Goal: Task Accomplishment & Management: Use online tool/utility

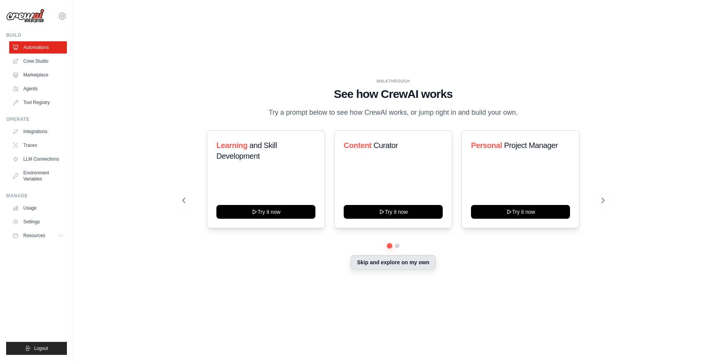
click at [417, 266] on button "Skip and explore on my own" at bounding box center [393, 262] width 85 height 15
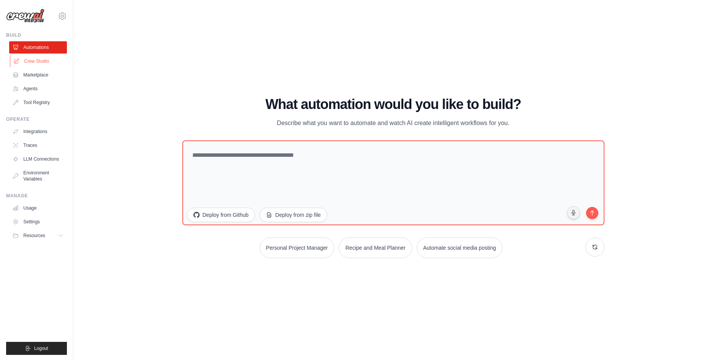
click at [42, 60] on link "Crew Studio" at bounding box center [39, 61] width 58 height 12
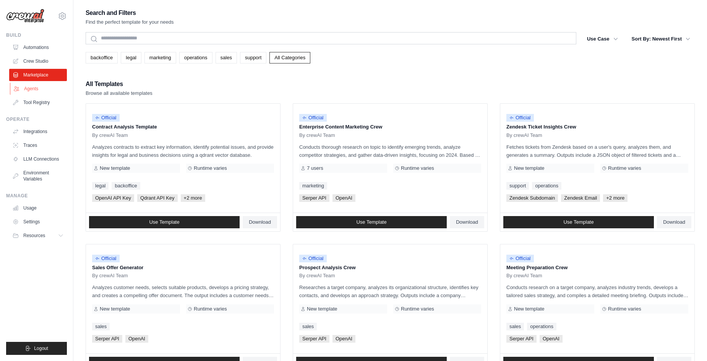
click at [32, 88] on link "Agents" at bounding box center [39, 89] width 58 height 12
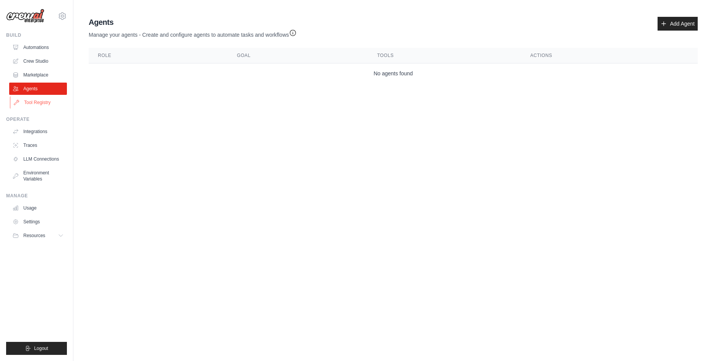
click at [36, 99] on link "Tool Registry" at bounding box center [39, 102] width 58 height 12
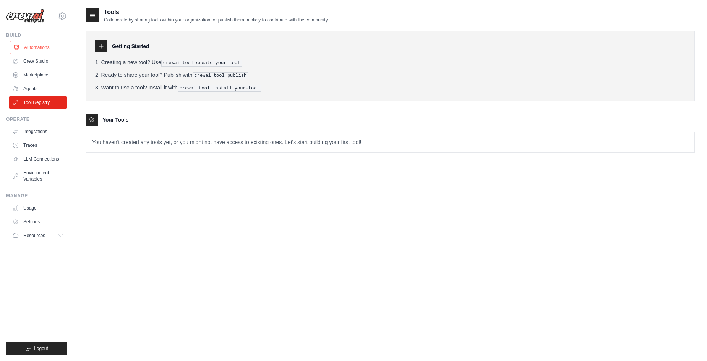
click at [39, 45] on link "Automations" at bounding box center [39, 47] width 58 height 12
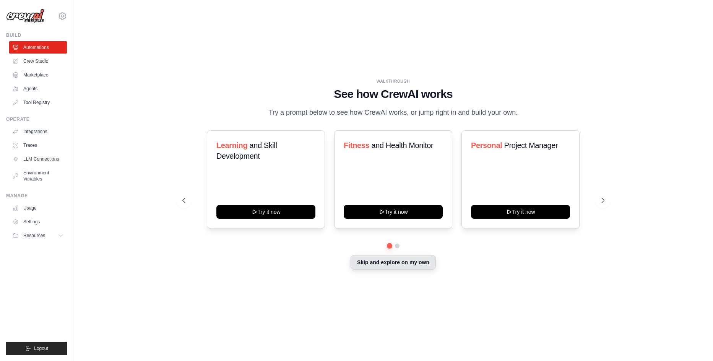
click at [399, 260] on button "Skip and explore on my own" at bounding box center [393, 262] width 85 height 15
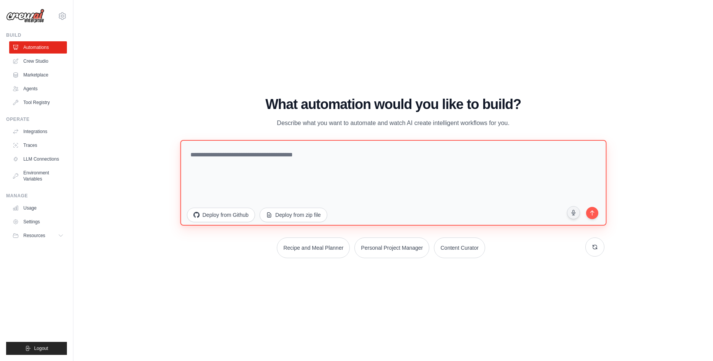
click at [237, 166] on textarea at bounding box center [393, 183] width 426 height 86
click at [223, 167] on textarea at bounding box center [393, 183] width 426 height 86
click at [253, 159] on textarea at bounding box center [393, 183] width 426 height 86
click at [229, 163] on textarea at bounding box center [393, 183] width 426 height 86
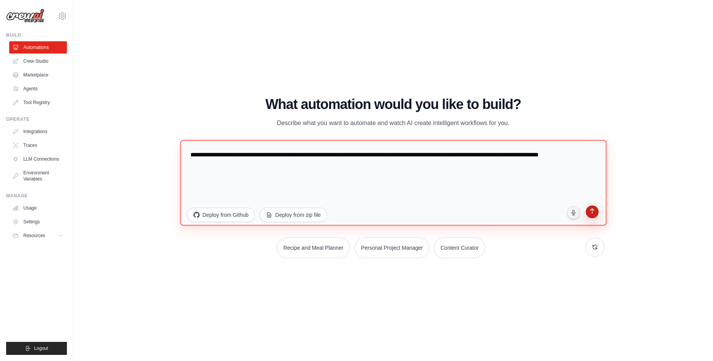
type textarea "**********"
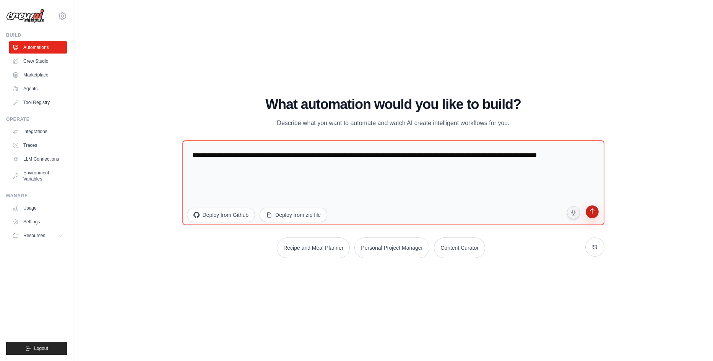
click at [588, 213] on button "submit" at bounding box center [592, 213] width 15 height 15
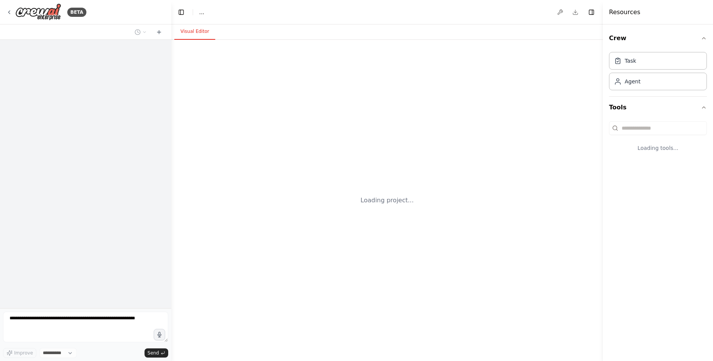
select select "****"
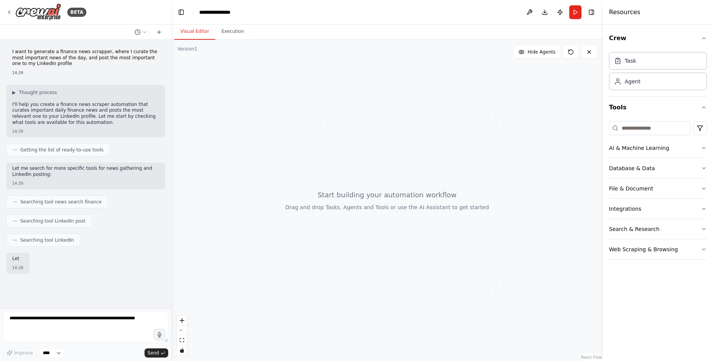
scroll to position [10, 0]
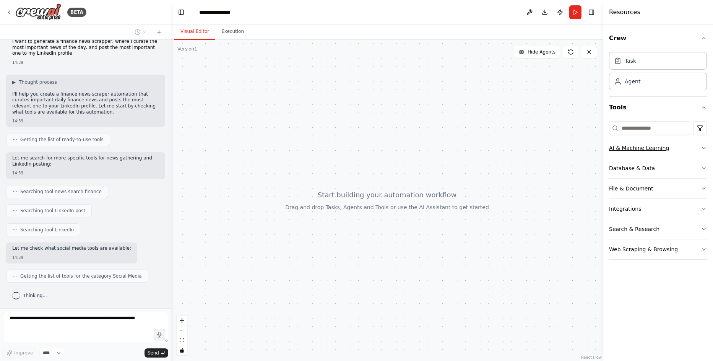
click at [700, 146] on button "AI & Machine Learning" at bounding box center [658, 148] width 98 height 20
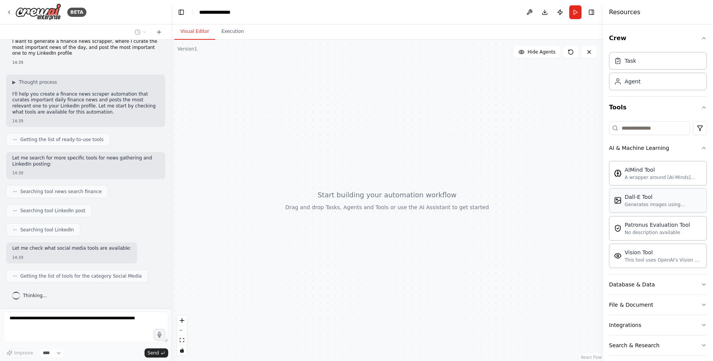
scroll to position [27, 0]
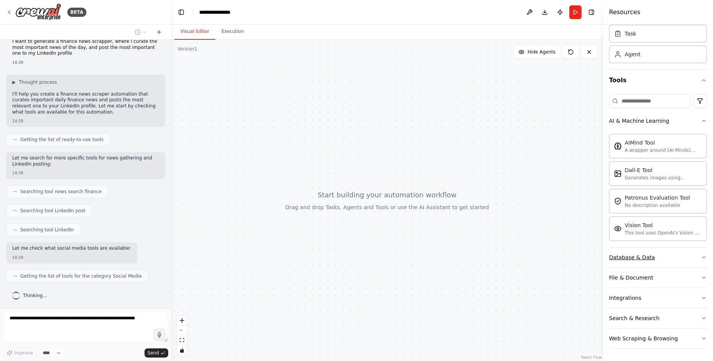
click at [640, 258] on div "Database & Data" at bounding box center [632, 258] width 46 height 8
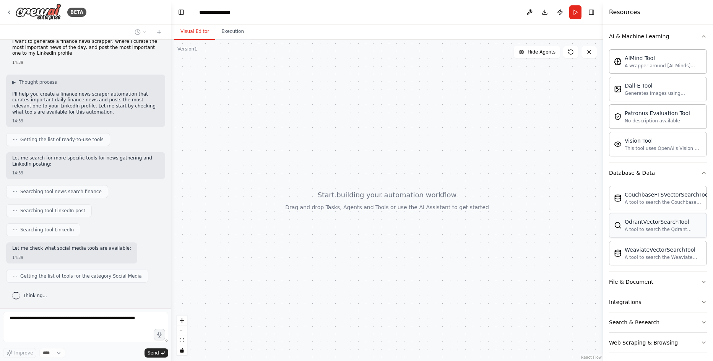
scroll to position [116, 0]
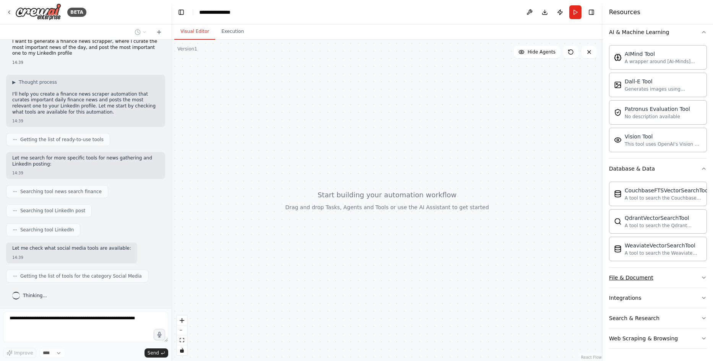
click at [635, 285] on button "File & Document" at bounding box center [658, 278] width 98 height 20
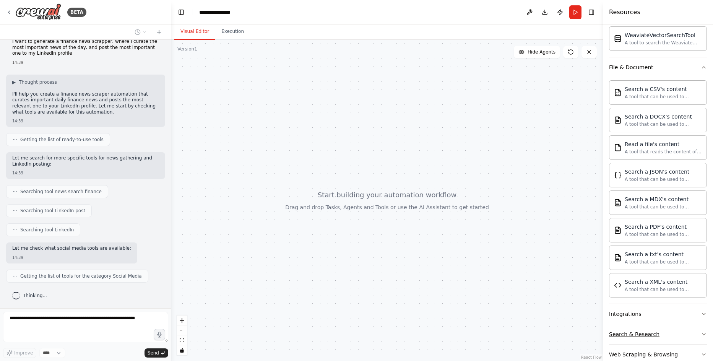
scroll to position [342, 0]
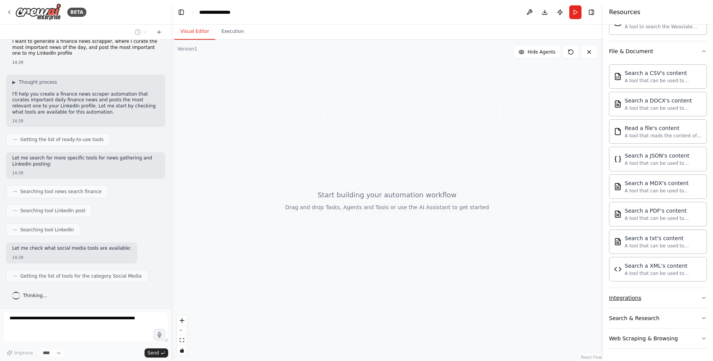
click at [649, 296] on button "Integrations" at bounding box center [658, 298] width 98 height 20
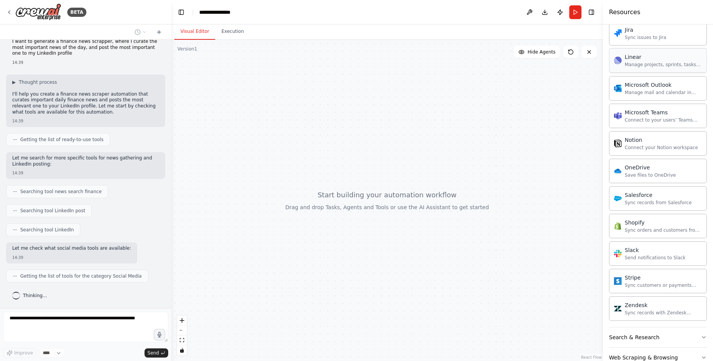
scroll to position [926, 0]
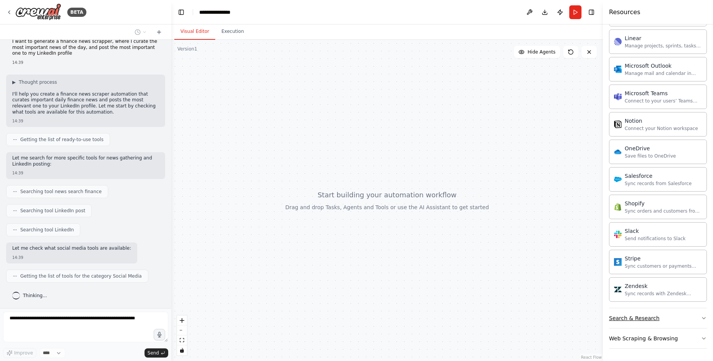
click at [657, 315] on button "Search & Research" at bounding box center [658, 318] width 98 height 20
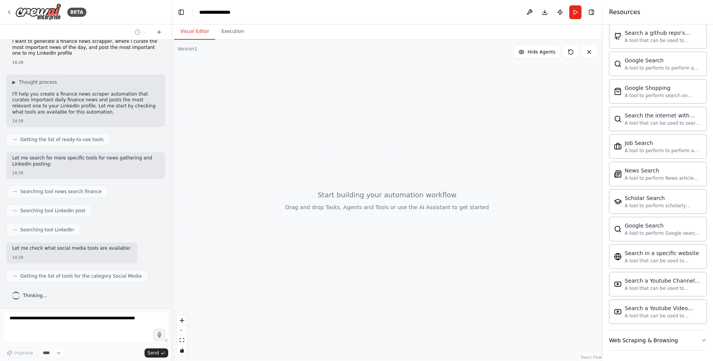
scroll to position [1318, 0]
click at [642, 338] on div "Web Scraping & Browsing" at bounding box center [643, 339] width 69 height 8
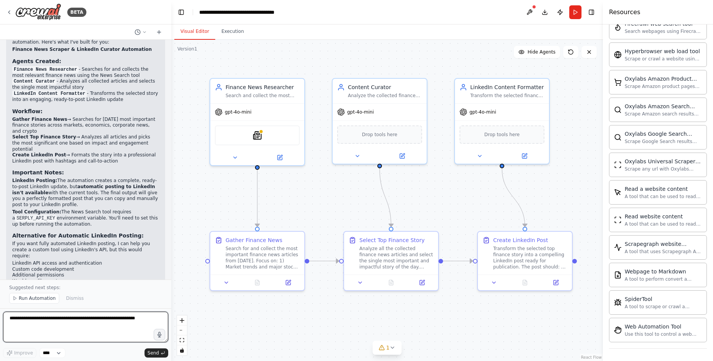
scroll to position [723, 0]
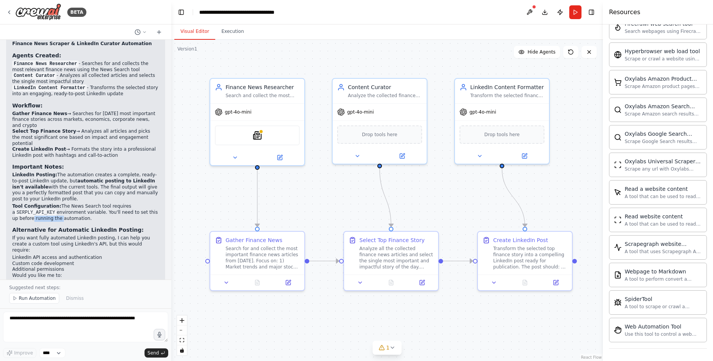
drag, startPoint x: 23, startPoint y: 172, endPoint x: 51, endPoint y: 171, distance: 27.6
click at [50, 203] on p "Tool Configuration: The News Search tool requires a SERPLY_API_KEY environment …" at bounding box center [85, 212] width 147 height 18
drag, startPoint x: 51, startPoint y: 171, endPoint x: 63, endPoint y: 171, distance: 11.9
click at [63, 203] on p "Tool Configuration: The News Search tool requires a SERPLY_API_KEY environment …" at bounding box center [85, 212] width 147 height 18
drag, startPoint x: 38, startPoint y: 206, endPoint x: 62, endPoint y: 206, distance: 23.3
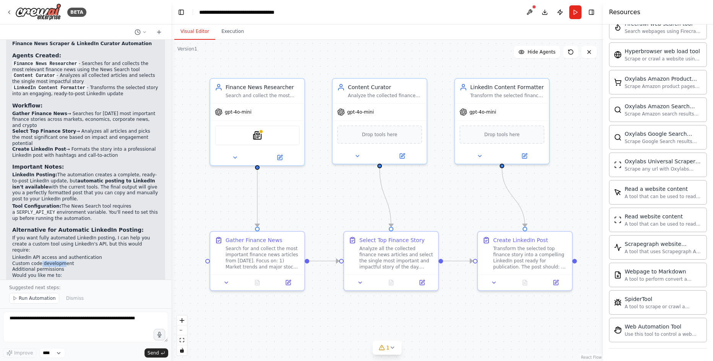
click at [62, 261] on li "Custom code development" at bounding box center [85, 264] width 147 height 6
drag, startPoint x: 62, startPoint y: 206, endPoint x: 52, endPoint y: 224, distance: 19.8
click at [52, 273] on p "Would you like me to:" at bounding box center [85, 276] width 147 height 6
drag, startPoint x: 35, startPoint y: 229, endPoint x: 68, endPoint y: 229, distance: 33.3
click at [68, 280] on li "Help you get the SERPLY API key set up?" at bounding box center [85, 283] width 147 height 6
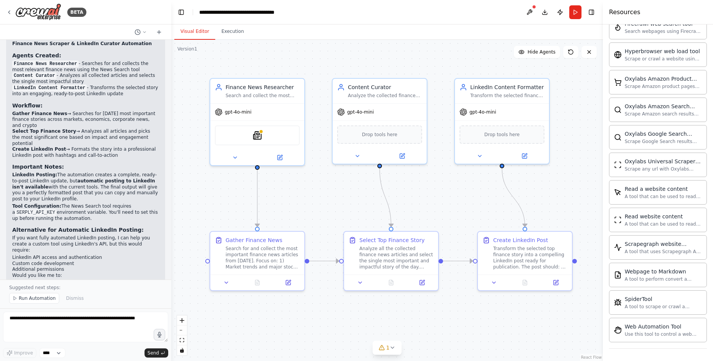
click at [69, 280] on li "Help you get the SERPLY API key set up?" at bounding box center [85, 283] width 147 height 6
click at [241, 159] on button at bounding box center [234, 155] width 43 height 9
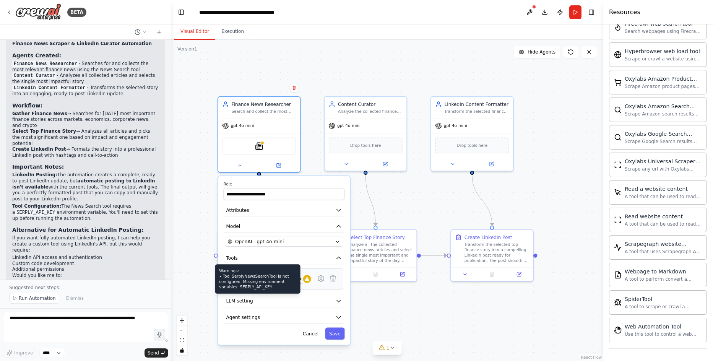
click at [307, 280] on icon at bounding box center [307, 279] width 5 height 4
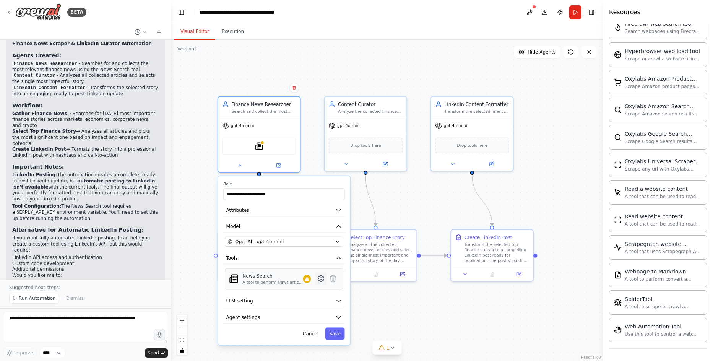
click at [323, 281] on icon at bounding box center [321, 279] width 8 height 8
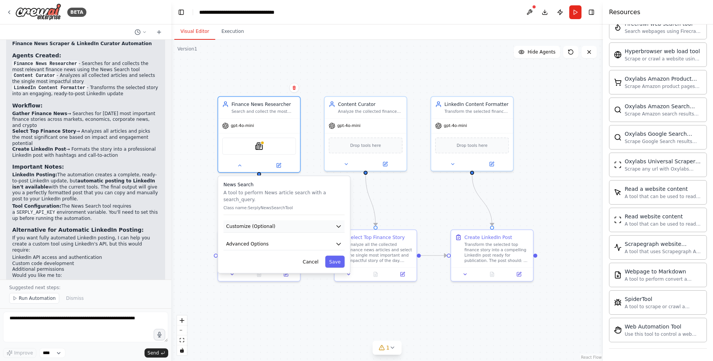
click at [298, 221] on button "Customize (Optional)" at bounding box center [284, 226] width 121 height 12
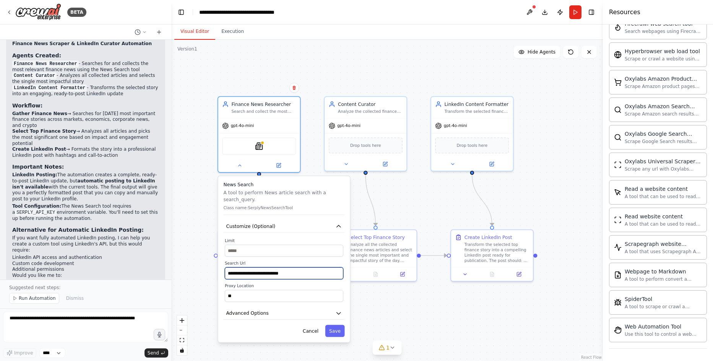
click at [267, 267] on input "**********" at bounding box center [284, 273] width 119 height 12
click at [291, 222] on button "Customize (Optional)" at bounding box center [284, 226] width 121 height 12
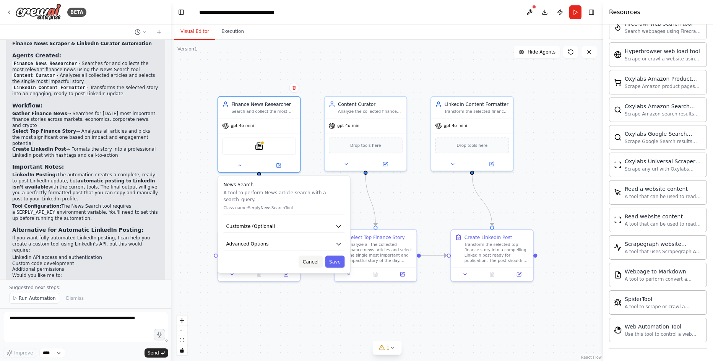
click at [319, 257] on button "Cancel" at bounding box center [311, 262] width 24 height 12
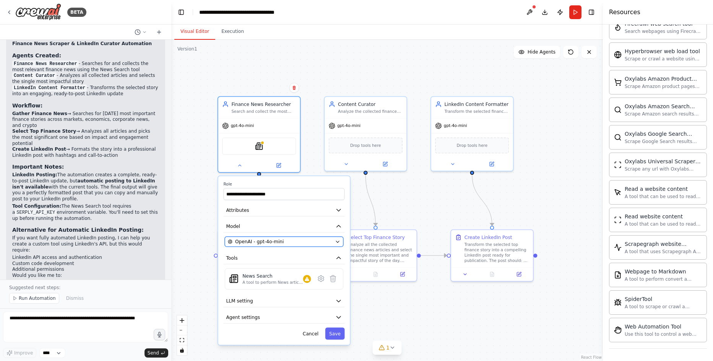
click at [257, 243] on span "OpenAI - gpt-4o-mini" at bounding box center [259, 241] width 49 height 7
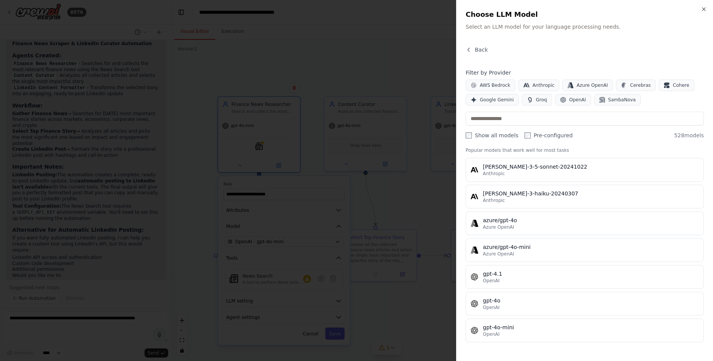
scroll to position [0, 0]
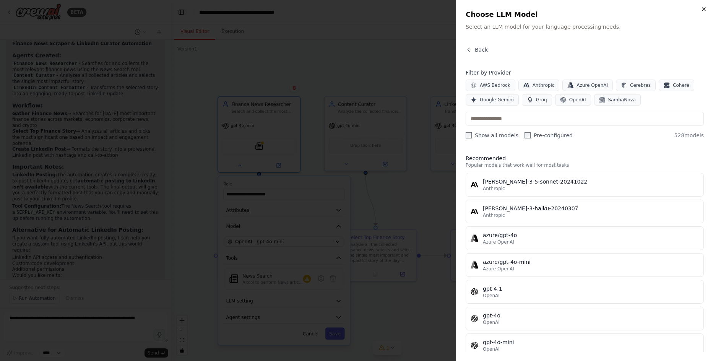
click at [705, 6] on icon "button" at bounding box center [704, 9] width 6 height 6
click at [338, 54] on div ".deletable-edge-delete-btn { width: 20px; height: 20px; border: 0px solid #ffff…" at bounding box center [387, 200] width 432 height 321
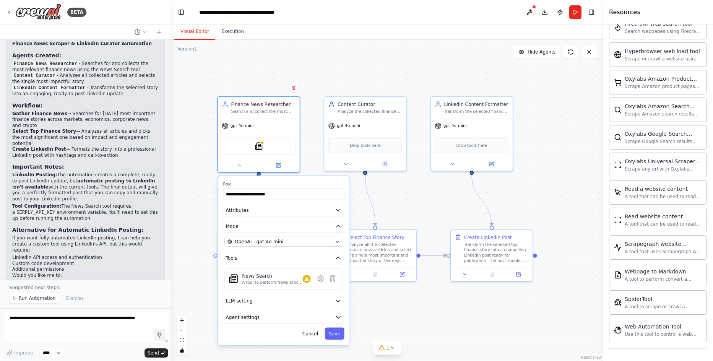
drag, startPoint x: 46, startPoint y: 229, endPoint x: 73, endPoint y: 237, distance: 28.4
click at [73, 280] on ol "Help you get the SERPLY API key set up? Explore creating a custom LinkedIn post…" at bounding box center [85, 289] width 147 height 18
drag, startPoint x: 73, startPoint y: 237, endPoint x: 53, endPoint y: 235, distance: 19.7
click at [53, 286] on li "Explore creating a custom LinkedIn posting tool?" at bounding box center [85, 289] width 147 height 6
click at [320, 280] on icon at bounding box center [321, 279] width 6 height 6
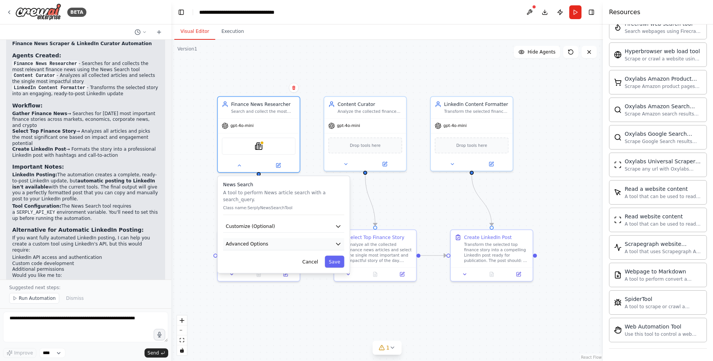
click at [287, 238] on button "Advanced Options" at bounding box center [283, 244] width 121 height 12
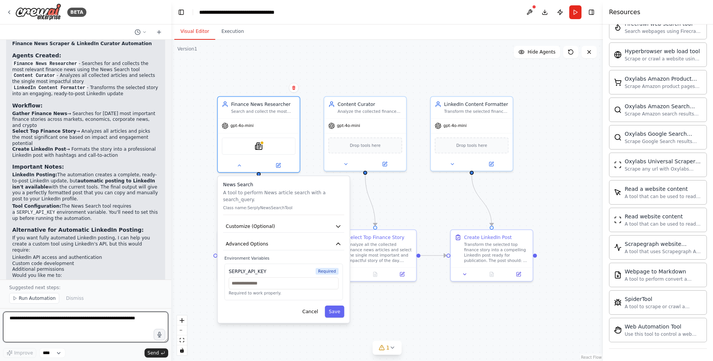
click at [60, 328] on textarea at bounding box center [85, 327] width 165 height 31
type textarea "*"
type textarea "**********"
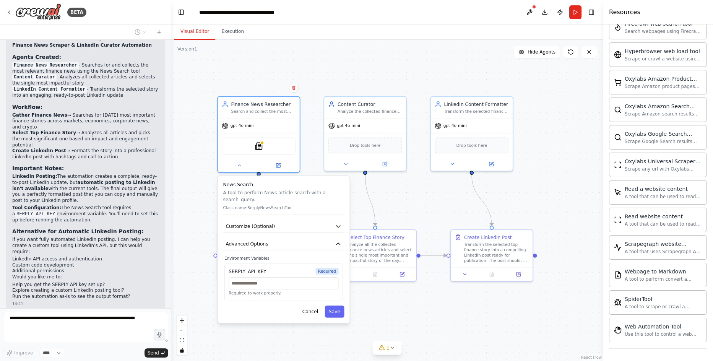
scroll to position [741, 0]
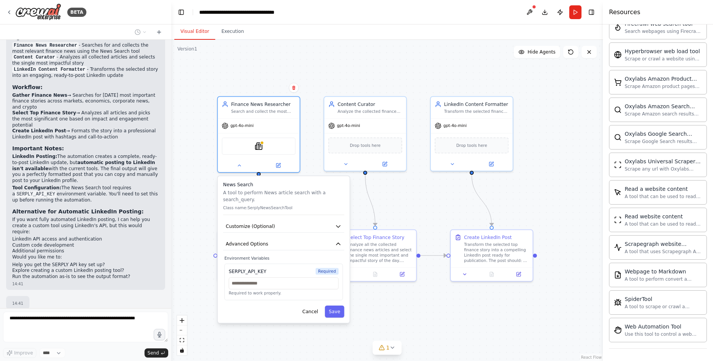
click at [188, 185] on div ".deletable-edge-delete-btn { width: 20px; height: 20px; border: 0px solid #ffff…" at bounding box center [387, 200] width 432 height 321
click at [314, 307] on button "Cancel" at bounding box center [310, 312] width 24 height 12
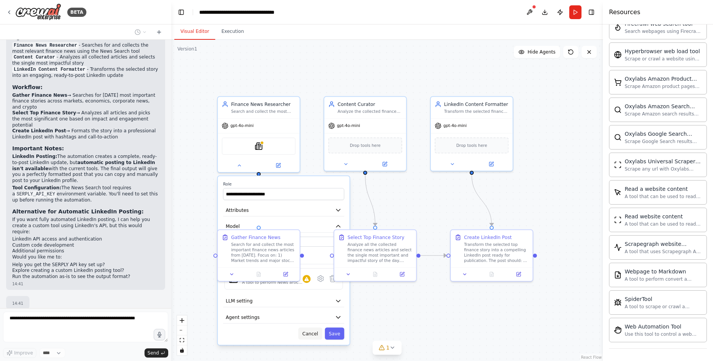
click at [312, 332] on button "Cancel" at bounding box center [310, 334] width 24 height 12
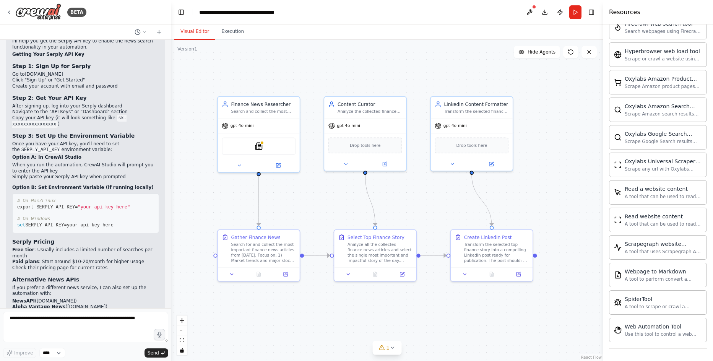
scroll to position [1070, 0]
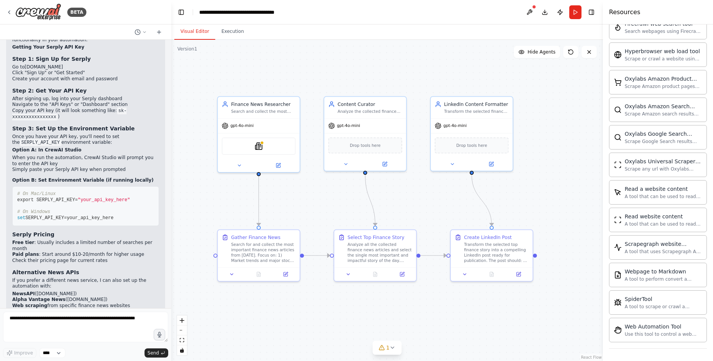
drag, startPoint x: 38, startPoint y: 194, endPoint x: 81, endPoint y: 198, distance: 42.7
click at [80, 240] on ul "Free tier : Usually includes a limited number of searches per month Paid plans …" at bounding box center [85, 252] width 147 height 24
drag, startPoint x: 81, startPoint y: 198, endPoint x: 61, endPoint y: 200, distance: 19.6
click at [61, 258] on li "Check their pricing page for current rates" at bounding box center [85, 261] width 147 height 6
click at [67, 240] on li "Free tier : Usually includes a limited number of searches per month" at bounding box center [85, 246] width 147 height 12
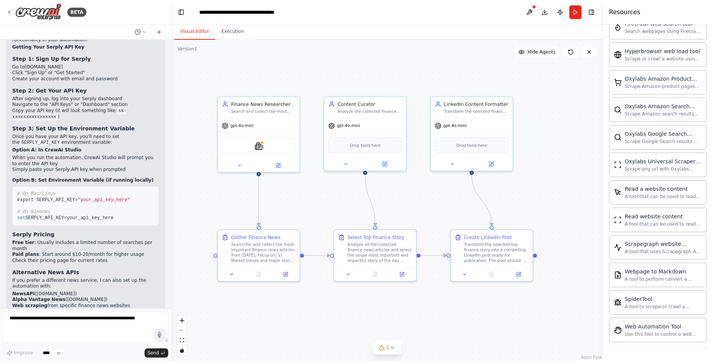
drag, startPoint x: 67, startPoint y: 191, endPoint x: 67, endPoint y: 195, distance: 4.2
click at [67, 252] on li "Paid plans : Start around $10-20/month for higher usage" at bounding box center [85, 255] width 147 height 6
drag, startPoint x: 124, startPoint y: 145, endPoint x: 88, endPoint y: 145, distance: 35.9
click at [88, 186] on pre "# On Mac/Linux export SERPLY_API_KEY= "your_api_key_here" # On Windows set SERP…" at bounding box center [85, 206] width 147 height 40
drag, startPoint x: 88, startPoint y: 145, endPoint x: 73, endPoint y: 169, distance: 27.8
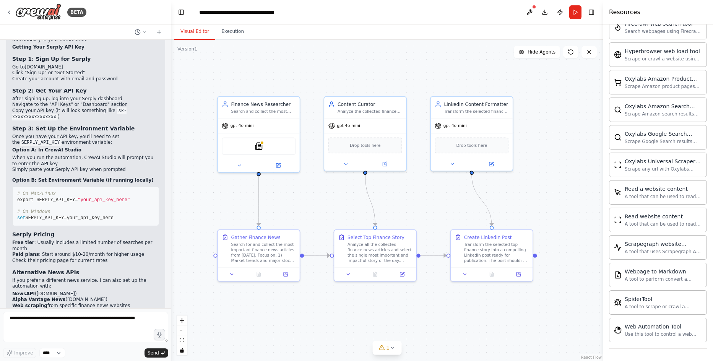
click at [73, 186] on pre "# On Mac/Linux export SERPLY_API_KEY= "your_api_key_here" # On Windows set SERP…" at bounding box center [85, 206] width 147 height 40
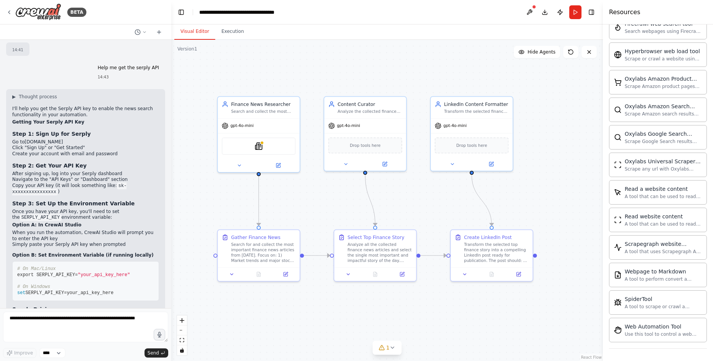
scroll to position [993, 0]
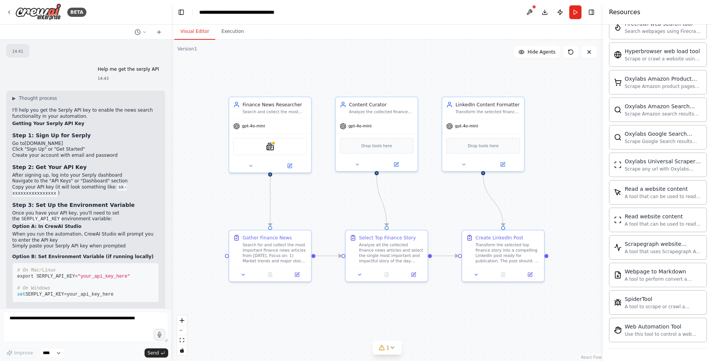
drag, startPoint x: 208, startPoint y: 190, endPoint x: 224, endPoint y: 194, distance: 16.1
click at [224, 194] on div ".deletable-edge-delete-btn { width: 20px; height: 20px; border: 0px solid #ffff…" at bounding box center [387, 200] width 432 height 321
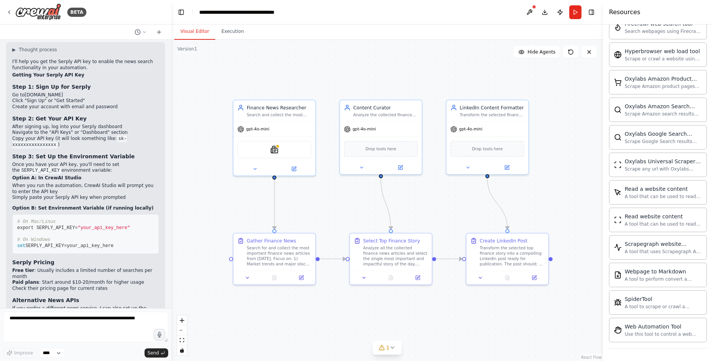
scroll to position [1070, 0]
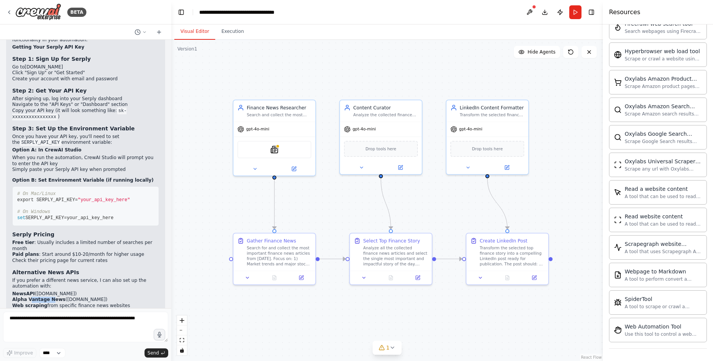
drag, startPoint x: 30, startPoint y: 237, endPoint x: 52, endPoint y: 238, distance: 22.2
click at [52, 297] on strong "Alpha Vantage News" at bounding box center [38, 299] width 53 height 5
drag, startPoint x: 52, startPoint y: 238, endPoint x: 78, endPoint y: 239, distance: 26.0
click at [78, 297] on li "Alpha Vantage News (alphavantage.co)" at bounding box center [85, 300] width 147 height 6
drag, startPoint x: 67, startPoint y: 245, endPoint x: 76, endPoint y: 246, distance: 9.2
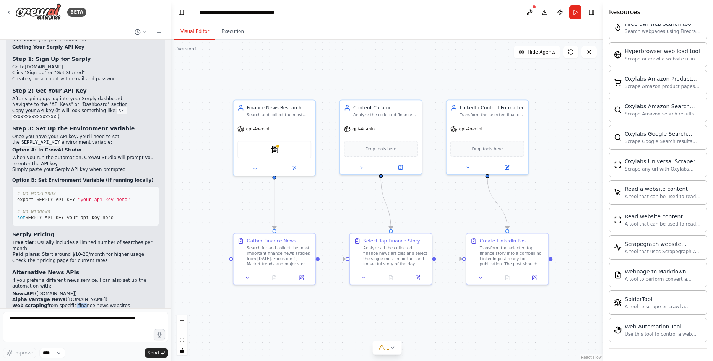
click at [76, 303] on li "Web scraping from specific finance news websites" at bounding box center [85, 306] width 147 height 6
click at [33, 327] on li "Switch to a different news API service?" at bounding box center [85, 330] width 147 height 6
click at [52, 321] on li "Wait while you get the Serply API key?" at bounding box center [85, 324] width 147 height 6
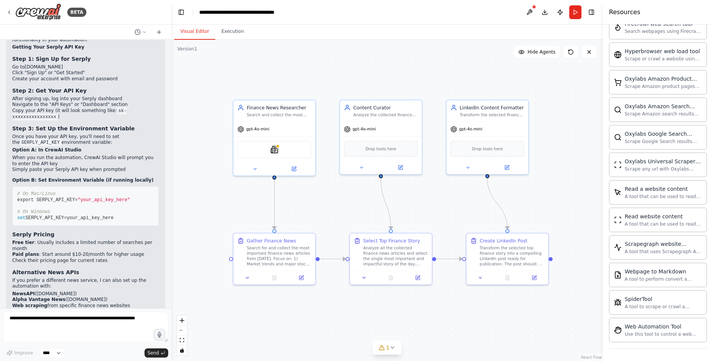
click at [52, 321] on li "Wait while you get the Serply API key?" at bounding box center [85, 324] width 147 height 6
copy ol "Wait while you get the Serply API key?"
click at [48, 318] on textarea at bounding box center [85, 327] width 165 height 31
paste textarea "**********"
click at [44, 320] on textarea "**********" at bounding box center [85, 327] width 165 height 31
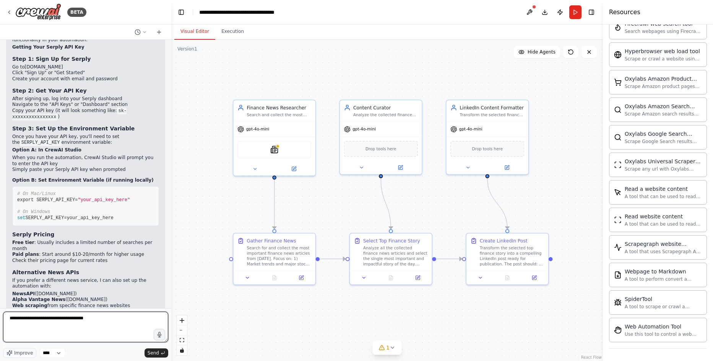
click at [44, 320] on textarea "**********" at bounding box center [85, 327] width 165 height 31
type textarea "**********"
click at [252, 169] on icon at bounding box center [254, 167] width 5 height 5
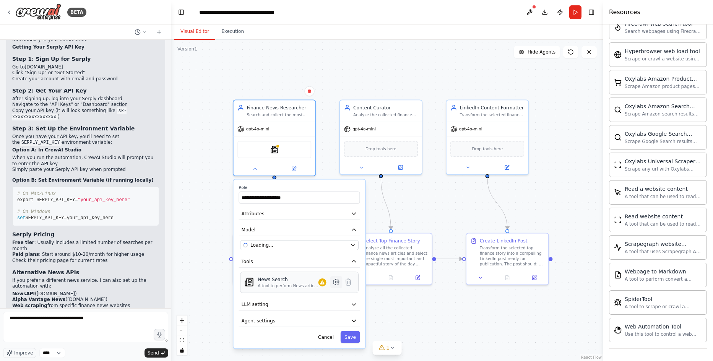
click at [340, 283] on icon at bounding box center [336, 282] width 8 height 8
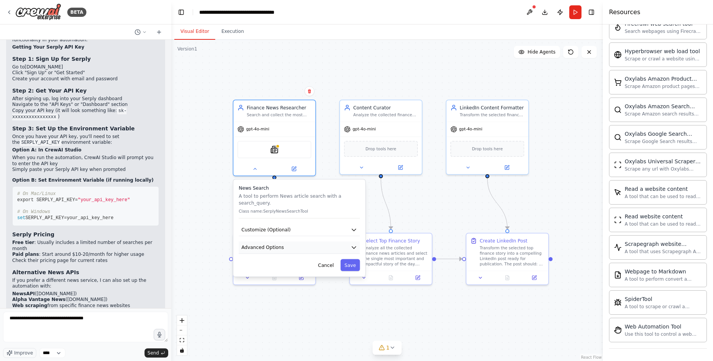
click at [306, 242] on button "Advanced Options" at bounding box center [299, 247] width 121 height 12
click at [273, 285] on input "text" at bounding box center [299, 287] width 110 height 12
paste input "**********"
type input "**********"
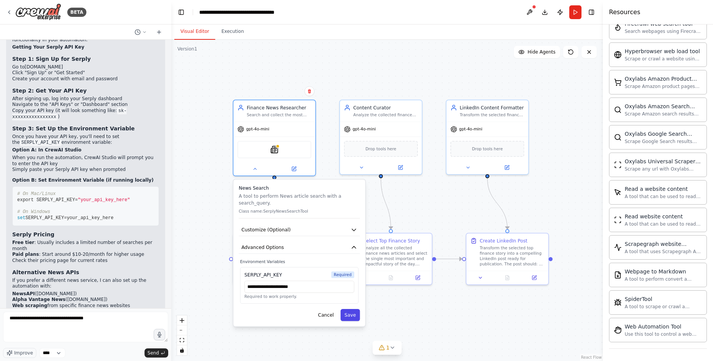
click at [354, 310] on button "Save" at bounding box center [351, 315] width 20 height 12
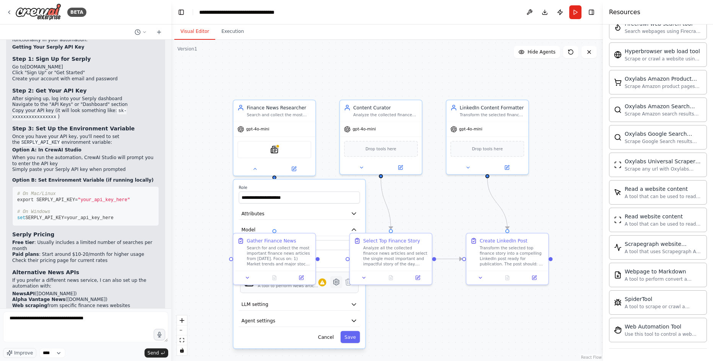
click at [335, 283] on icon at bounding box center [336, 282] width 6 height 6
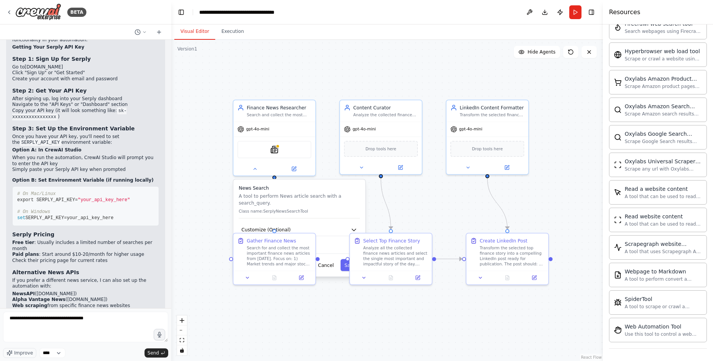
click at [320, 232] on div "News Search A tool to perform News article search with a search_query. Class na…" at bounding box center [300, 227] width 132 height 97
click at [320, 226] on button "Customize (Optional)" at bounding box center [299, 230] width 121 height 12
click at [271, 243] on div "Gather Finance News Search for and collect the most important finance news arti…" at bounding box center [279, 250] width 65 height 29
click at [331, 248] on input "**" at bounding box center [299, 254] width 119 height 12
click at [330, 210] on div "News Search A tool to perform News article search with a search_query. Class na…" at bounding box center [299, 202] width 121 height 34
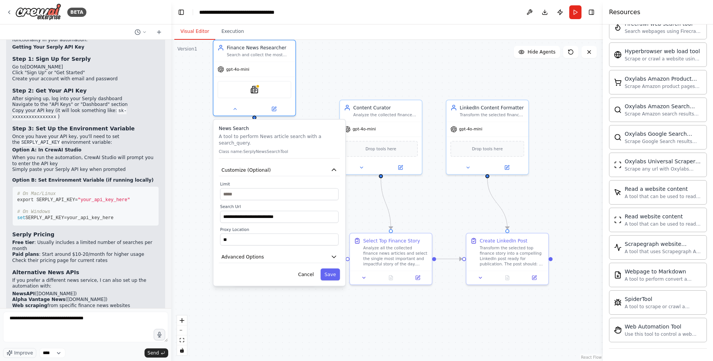
drag, startPoint x: 326, startPoint y: 205, endPoint x: 304, endPoint y: 144, distance: 64.2
click at [304, 149] on p "Class name: SerplyNewsSearchTool" at bounding box center [279, 151] width 121 height 5
click at [329, 269] on button "Save" at bounding box center [330, 274] width 20 height 12
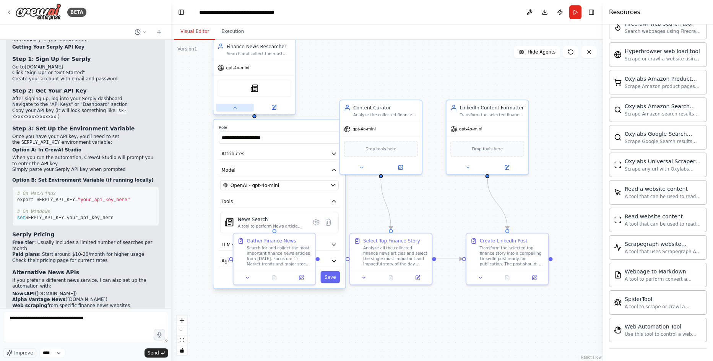
click at [237, 110] on icon at bounding box center [234, 107] width 5 height 5
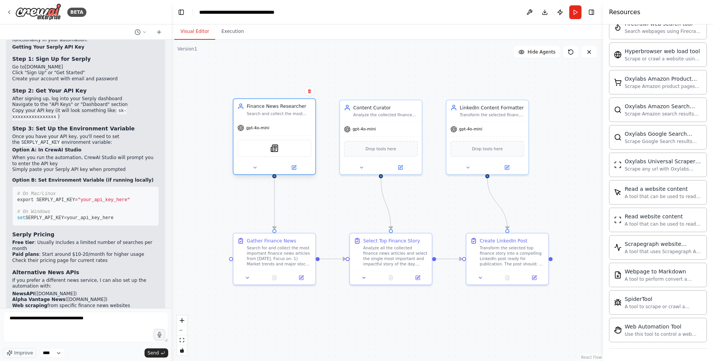
drag, startPoint x: 270, startPoint y: 68, endPoint x: 293, endPoint y: 129, distance: 65.8
click at [293, 129] on div "gpt-4o-mini" at bounding box center [275, 127] width 82 height 15
click at [214, 203] on div ".deletable-edge-delete-btn { width: 20px; height: 20px; border: 0px solid #ffff…" at bounding box center [387, 200] width 432 height 321
click at [205, 223] on div ".deletable-edge-delete-btn { width: 20px; height: 20px; border: 0px solid #ffff…" at bounding box center [387, 200] width 432 height 321
drag, startPoint x: 378, startPoint y: 128, endPoint x: 383, endPoint y: 126, distance: 5.2
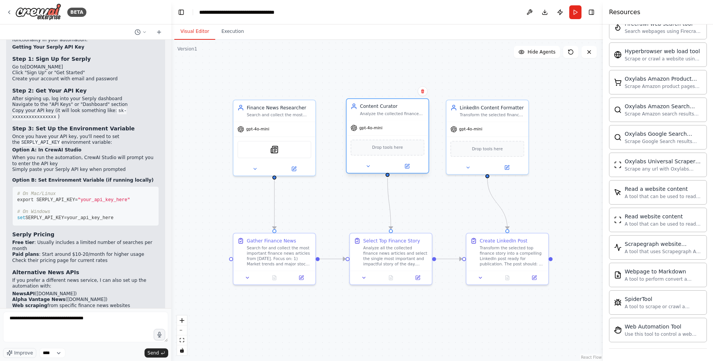
click at [383, 126] on div "gpt-4o-mini" at bounding box center [388, 127] width 82 height 15
click at [192, 224] on div ".deletable-edge-delete-btn { width: 20px; height: 20px; border: 0px solid #ffff…" at bounding box center [387, 200] width 432 height 321
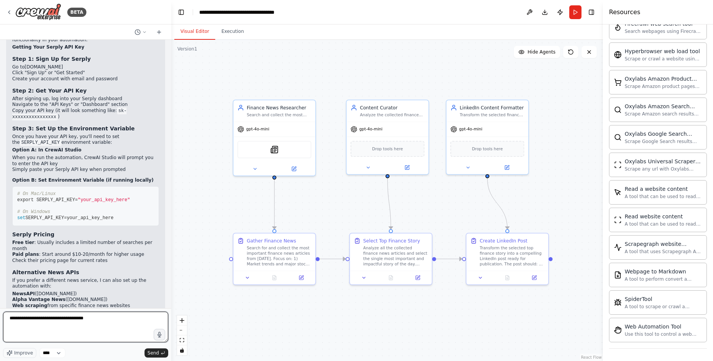
drag, startPoint x: 107, startPoint y: 328, endPoint x: -20, endPoint y: 315, distance: 127.2
click at [0, 315] on html "BETA I want to generate a finance news scrapper, where I curate the most import…" at bounding box center [356, 180] width 713 height 361
click at [573, 16] on button "Run" at bounding box center [575, 12] width 12 height 14
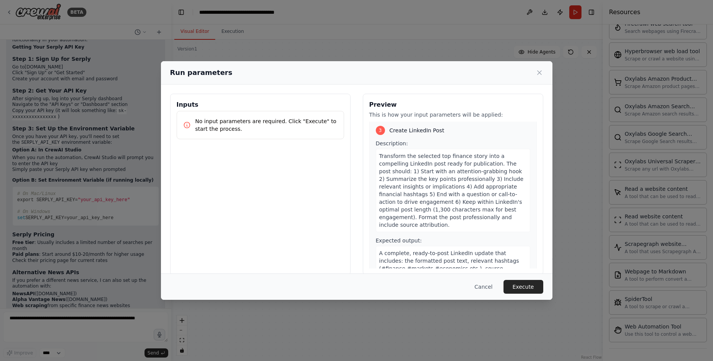
scroll to position [346, 0]
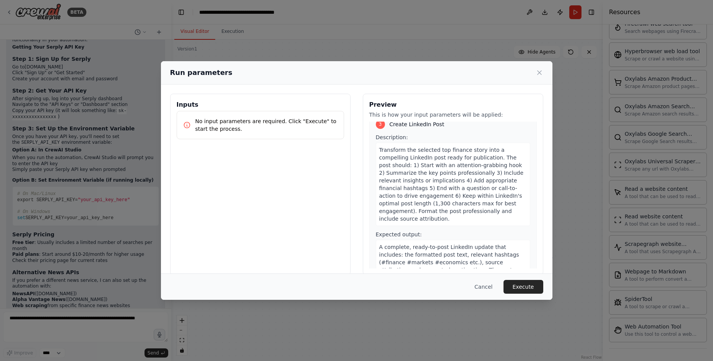
click at [520, 283] on button "Execute" at bounding box center [524, 287] width 40 height 14
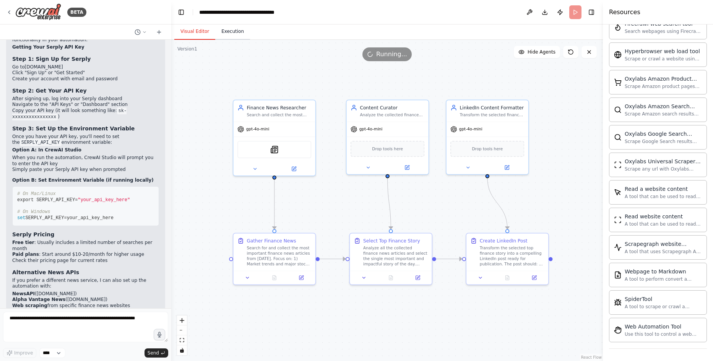
click at [219, 37] on button "Execution" at bounding box center [232, 32] width 35 height 16
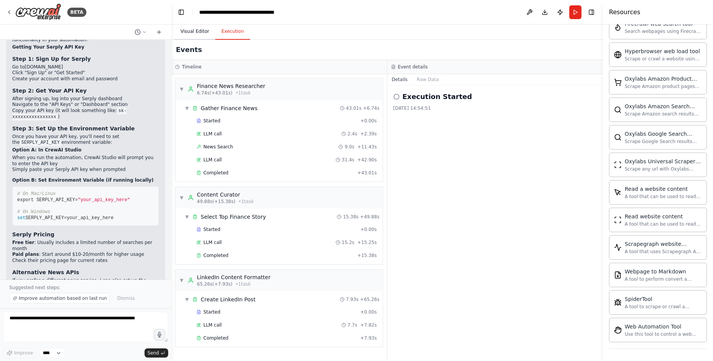
click at [202, 32] on button "Visual Editor" at bounding box center [194, 32] width 41 height 16
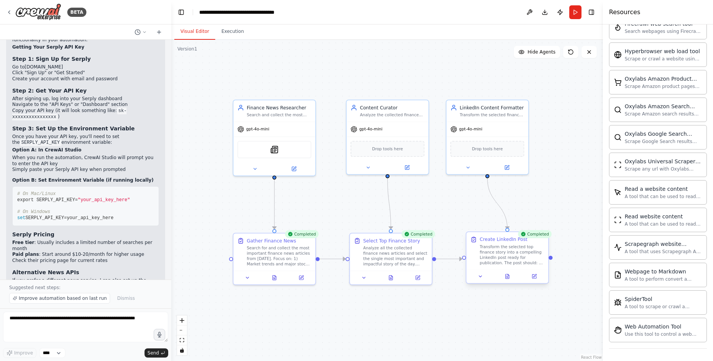
click at [531, 261] on div "Transform the selected top finance story into a compelling LinkedIn post ready …" at bounding box center [512, 254] width 65 height 21
click at [508, 279] on icon at bounding box center [506, 276] width 3 height 5
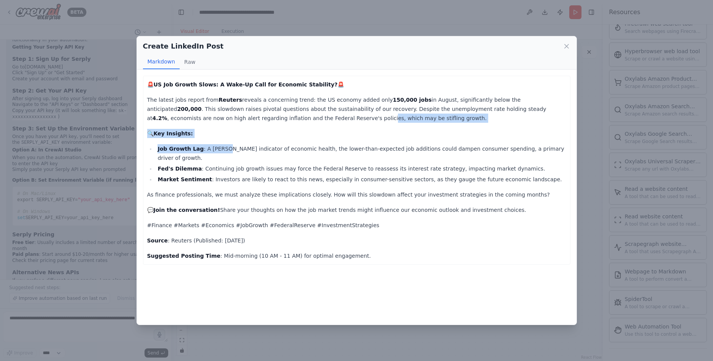
drag, startPoint x: 221, startPoint y: 119, endPoint x: 215, endPoint y: 161, distance: 42.0
click at [215, 161] on div "🚨 US Job Growth Slows: A Wake-Up Call for Economic Stability? 🚨 The latest jobs…" at bounding box center [356, 170] width 419 height 180
drag, startPoint x: 215, startPoint y: 161, endPoint x: 229, endPoint y: 202, distance: 43.3
click at [229, 205] on p "💬 Join the conversation! Share your thoughts on how the job market trends might…" at bounding box center [356, 209] width 419 height 9
click at [232, 236] on p "Source : Reuters (Published: September 3, 2025)" at bounding box center [356, 240] width 419 height 9
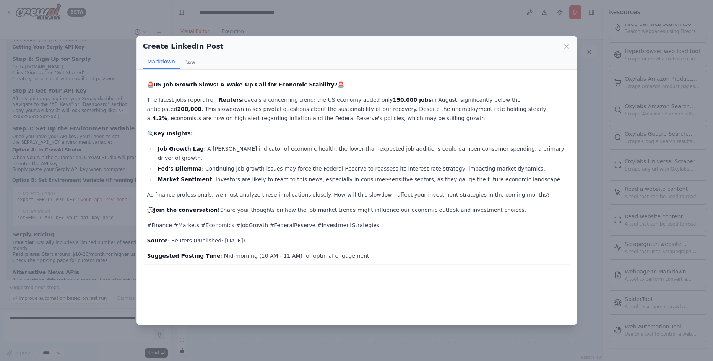
click at [216, 241] on div "🚨 US Job Growth Slows: A Wake-Up Call for Economic Stability? 🚨 The latest jobs…" at bounding box center [356, 170] width 419 height 180
click at [191, 221] on p "#Finance #Markets #Economics #JobGrowth #FederalReserve #InvestmentStrategies" at bounding box center [356, 225] width 419 height 9
click at [213, 122] on p "The latest jobs report from Reuters reveals a concerning trend: the US economy …" at bounding box center [356, 109] width 419 height 28
drag, startPoint x: 196, startPoint y: 101, endPoint x: 216, endPoint y: 101, distance: 19.9
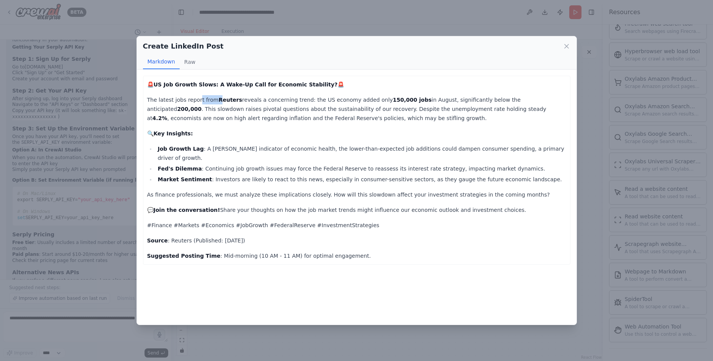
click at [216, 101] on p "The latest jobs report from Reuters reveals a concerning trend: the US economy …" at bounding box center [356, 109] width 419 height 28
drag, startPoint x: 216, startPoint y: 101, endPoint x: 213, endPoint y: 112, distance: 11.6
click at [213, 112] on p "The latest jobs report from Reuters reveals a concerning trend: the US economy …" at bounding box center [356, 109] width 419 height 28
click at [192, 57] on button "Raw" at bounding box center [190, 62] width 20 height 15
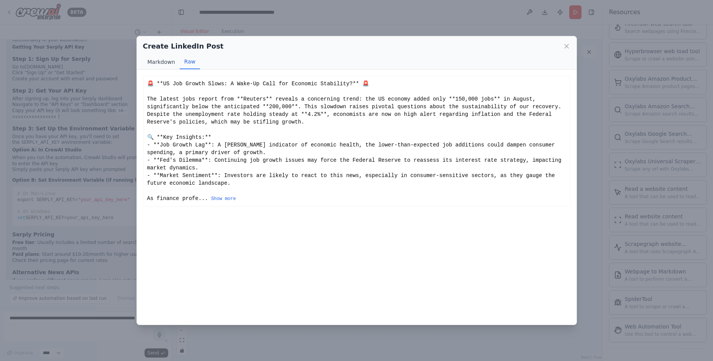
click at [154, 64] on button "Markdown" at bounding box center [161, 62] width 37 height 15
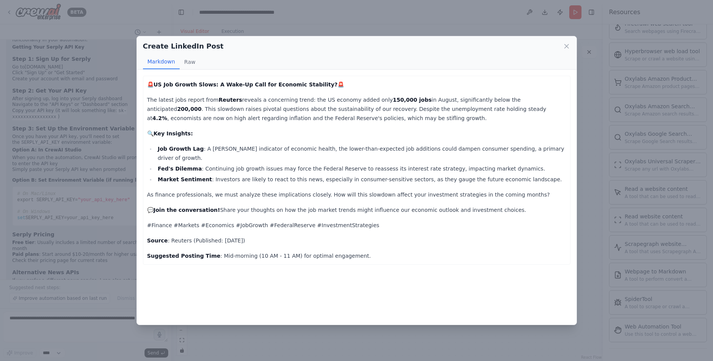
click at [184, 128] on div "🚨 US Job Growth Slows: A Wake-Up Call for Economic Stability? 🚨 The latest jobs…" at bounding box center [356, 170] width 419 height 180
drag, startPoint x: 183, startPoint y: 118, endPoint x: 193, endPoint y: 155, distance: 38.6
click at [193, 155] on div "🚨 US Job Growth Slows: A Wake-Up Call for Economic Stability? 🚨 The latest jobs…" at bounding box center [356, 170] width 419 height 180
drag, startPoint x: 193, startPoint y: 155, endPoint x: 193, endPoint y: 167, distance: 11.9
click at [193, 176] on strong "Market Sentiment" at bounding box center [185, 179] width 54 height 6
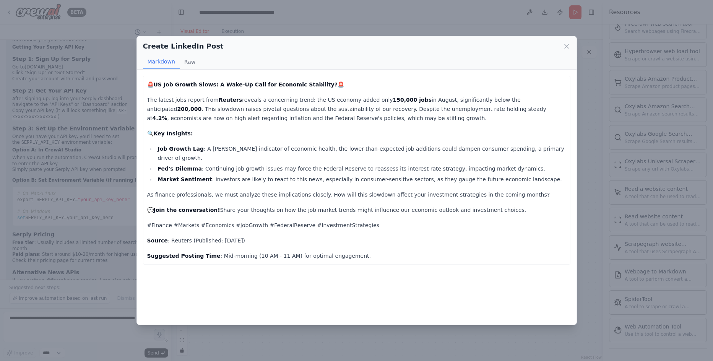
click at [193, 207] on strong "Join the conversation!" at bounding box center [187, 210] width 67 height 6
click at [206, 190] on p "As finance professionals, we must analyze these implications closely. How will …" at bounding box center [356, 194] width 419 height 9
click at [208, 236] on p "Source : Reuters (Published: September 3, 2025)" at bounding box center [356, 240] width 419 height 9
drag, startPoint x: 208, startPoint y: 228, endPoint x: 234, endPoint y: 242, distance: 29.8
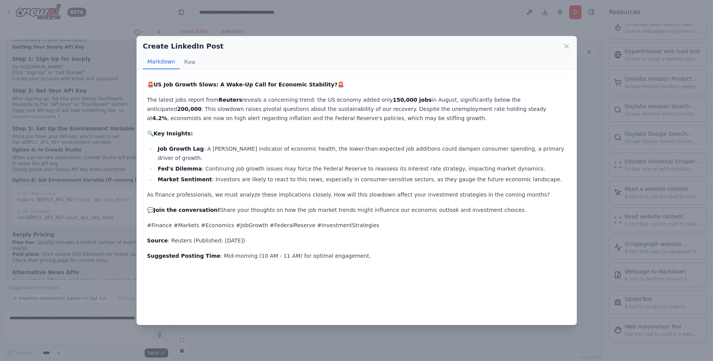
click at [234, 251] on p "Suggested Posting Time : Mid-morning (10 AM - 11 AM) for optimal engagement." at bounding box center [356, 255] width 419 height 9
click at [231, 239] on div "🚨 US Job Growth Slows: A Wake-Up Call for Economic Stability? 🚨 The latest jobs…" at bounding box center [356, 170] width 419 height 180
click at [224, 251] on p "Suggested Posting Time : Mid-morning (10 AM - 11 AM) for optimal engagement." at bounding box center [356, 255] width 419 height 9
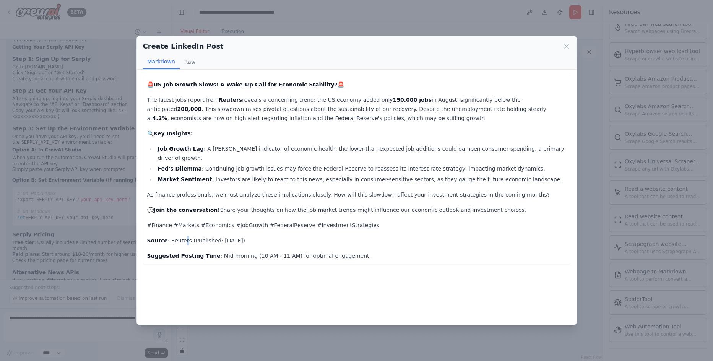
drag, startPoint x: 224, startPoint y: 246, endPoint x: 181, endPoint y: 229, distance: 46.2
click at [181, 236] on p "Source : Reuters (Published: September 3, 2025)" at bounding box center [356, 240] width 419 height 9
drag, startPoint x: 181, startPoint y: 229, endPoint x: 327, endPoint y: 138, distance: 172.1
click at [328, 137] on p "🔍 Key Insights:" at bounding box center [356, 133] width 419 height 9
drag, startPoint x: 332, startPoint y: 109, endPoint x: 342, endPoint y: 110, distance: 10.1
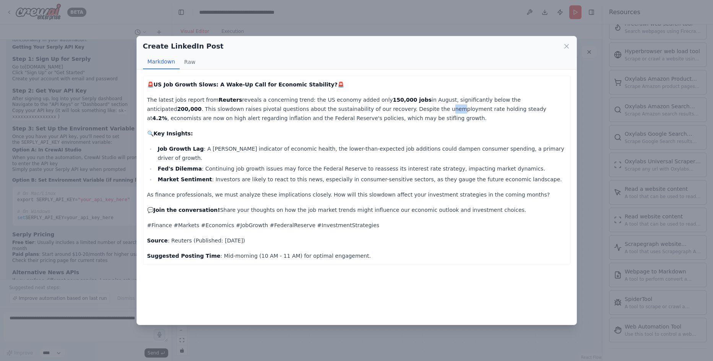
click at [342, 110] on p "The latest jobs report from Reuters reveals a concerning trend: the US economy …" at bounding box center [356, 109] width 419 height 28
drag, startPoint x: 342, startPoint y: 110, endPoint x: 395, endPoint y: 107, distance: 52.9
click at [395, 107] on p "The latest jobs report from Reuters reveals a concerning trend: the US economy …" at bounding box center [356, 109] width 419 height 28
click at [568, 47] on icon at bounding box center [567, 46] width 8 height 8
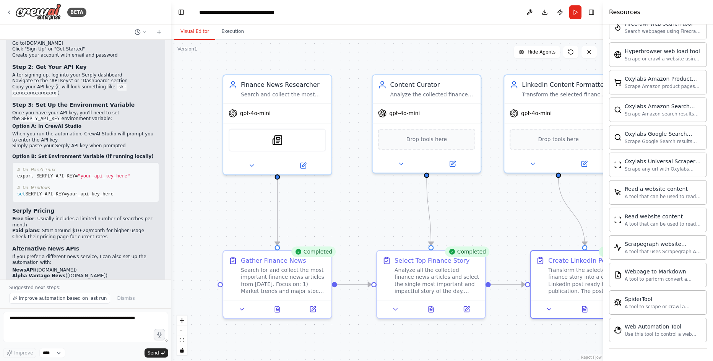
scroll to position [1099, 0]
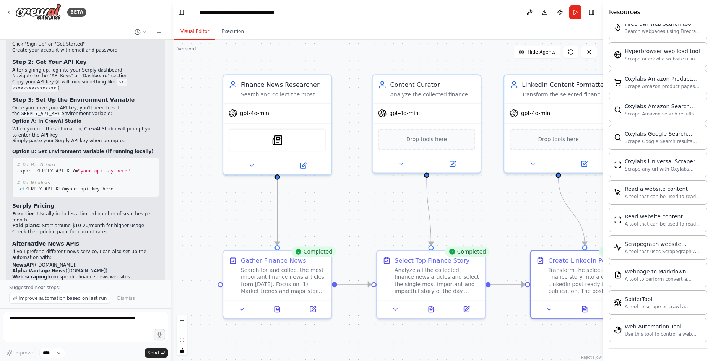
drag, startPoint x: 343, startPoint y: 213, endPoint x: 321, endPoint y: 223, distance: 24.7
click at [321, 223] on div ".deletable-edge-delete-btn { width: 20px; height: 20px; border: 0px solid #ffff…" at bounding box center [387, 200] width 432 height 321
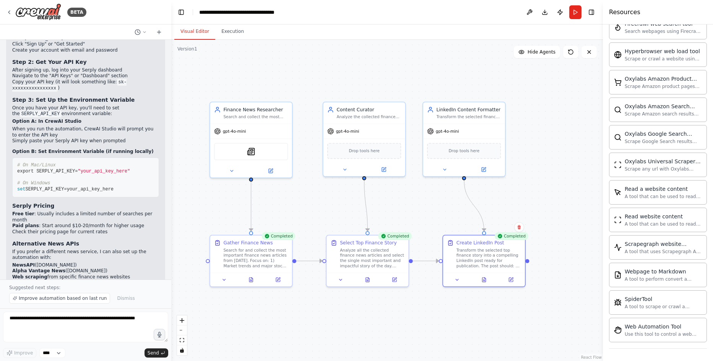
drag, startPoint x: 320, startPoint y: 223, endPoint x: 301, endPoint y: 206, distance: 25.3
click at [301, 206] on div ".deletable-edge-delete-btn { width: 20px; height: 20px; border: 0px solid #ffff…" at bounding box center [387, 200] width 432 height 321
drag, startPoint x: 295, startPoint y: 206, endPoint x: 284, endPoint y: 200, distance: 13.0
click at [284, 200] on div ".deletable-edge-delete-btn { width: 20px; height: 20px; border: 0px solid #ffff…" at bounding box center [387, 200] width 432 height 321
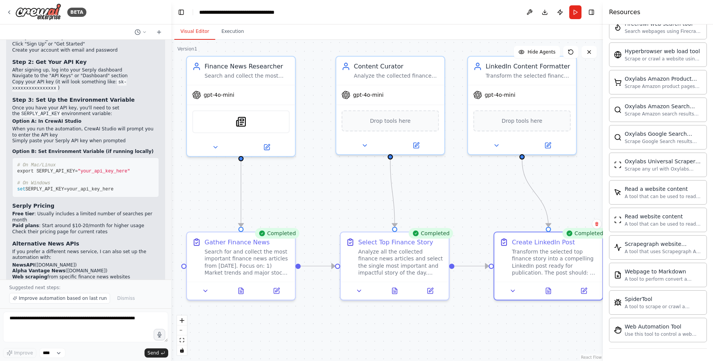
drag, startPoint x: 287, startPoint y: 206, endPoint x: 304, endPoint y: 202, distance: 18.1
click at [304, 202] on div ".deletable-edge-delete-btn { width: 20px; height: 20px; border: 0px solid #ffff…" at bounding box center [387, 200] width 432 height 321
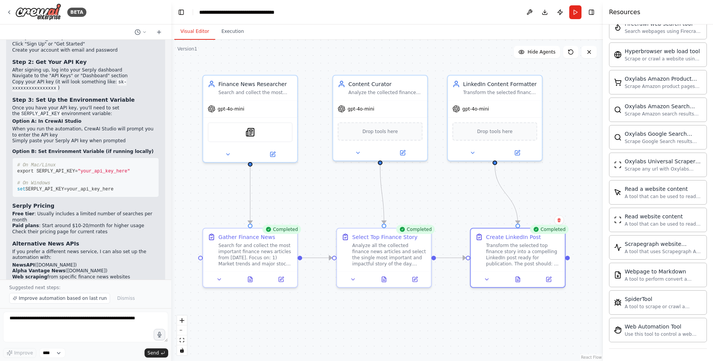
click at [491, 203] on div ".deletable-edge-delete-btn { width: 20px; height: 20px; border: 0px solid #ffff…" at bounding box center [387, 200] width 432 height 321
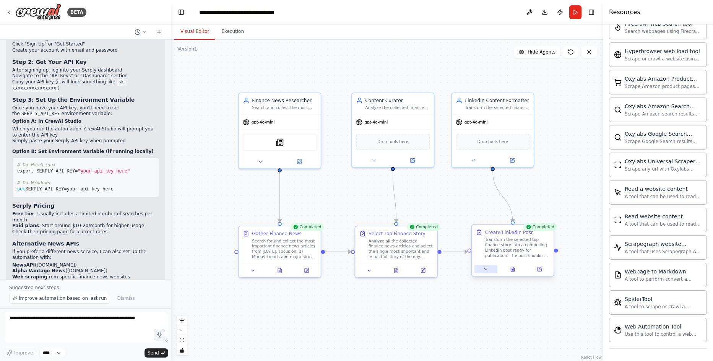
click at [486, 270] on icon at bounding box center [485, 269] width 5 height 5
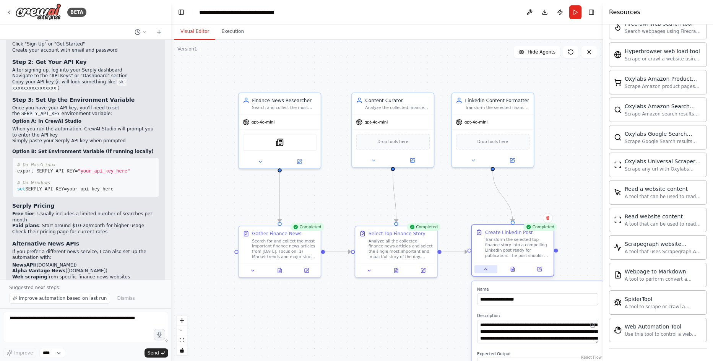
click at [486, 270] on icon at bounding box center [485, 269] width 5 height 5
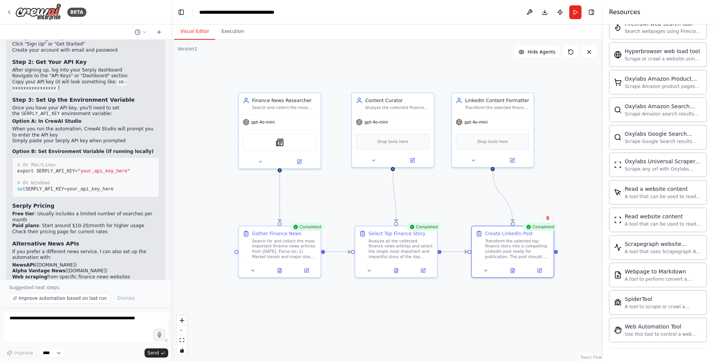
click at [464, 201] on div ".deletable-edge-delete-btn { width: 20px; height: 20px; border: 0px solid #ffff…" at bounding box center [387, 200] width 432 height 321
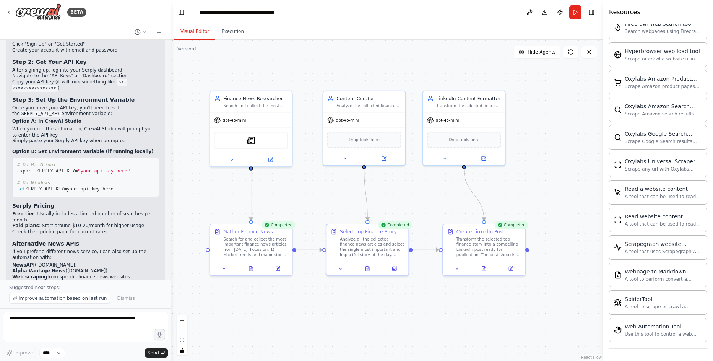
drag, startPoint x: 462, startPoint y: 194, endPoint x: 425, endPoint y: 189, distance: 37.0
click at [425, 189] on div ".deletable-edge-delete-btn { width: 20px; height: 20px; border: 0px solid #ffff…" at bounding box center [387, 200] width 432 height 321
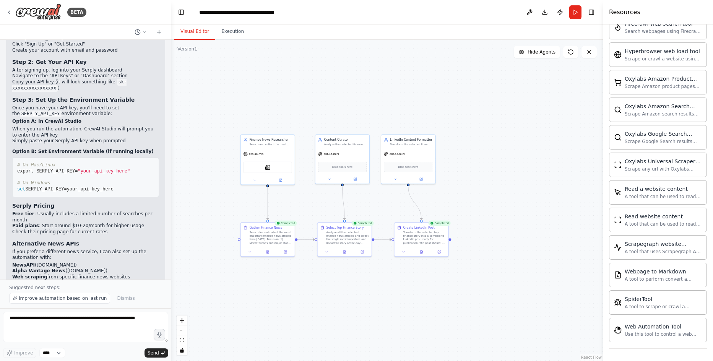
drag, startPoint x: 513, startPoint y: 171, endPoint x: 448, endPoint y: 181, distance: 65.8
click at [448, 181] on div ".deletable-edge-delete-btn { width: 20px; height: 20px; border: 0px solid #ffff…" at bounding box center [387, 200] width 432 height 321
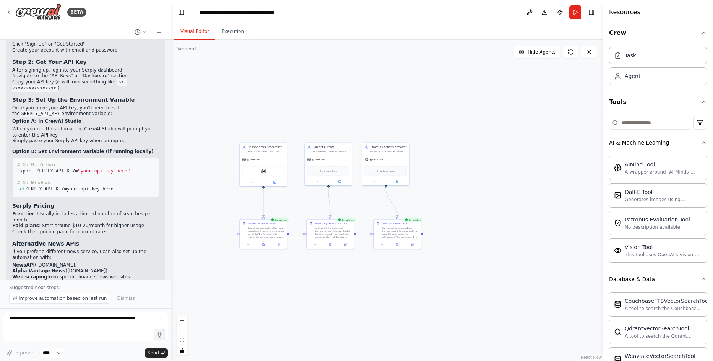
scroll to position [0, 0]
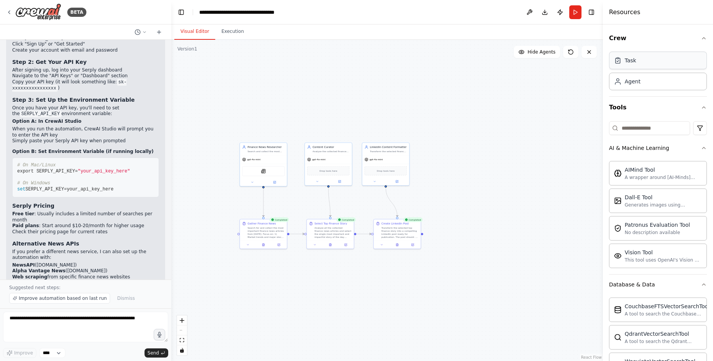
click at [653, 67] on div "Task" at bounding box center [658, 61] width 98 height 18
drag, startPoint x: 538, startPoint y: 94, endPoint x: 507, endPoint y: 97, distance: 30.7
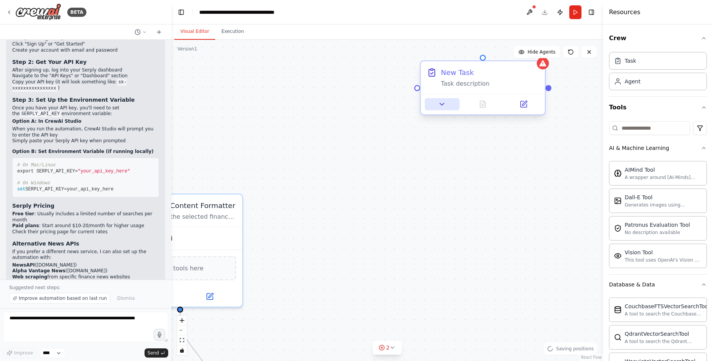
click at [438, 104] on icon at bounding box center [442, 104] width 8 height 8
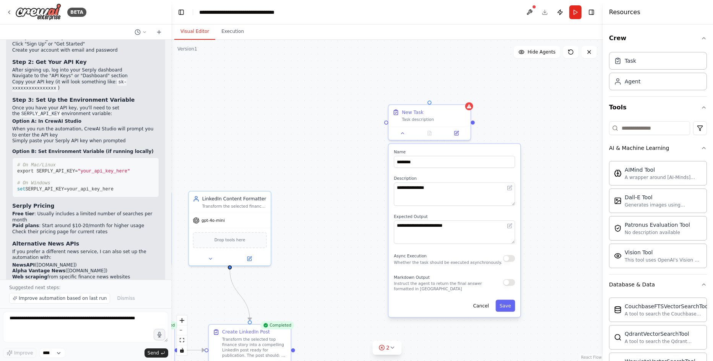
drag, startPoint x: 566, startPoint y: 138, endPoint x: 538, endPoint y: 135, distance: 28.1
click at [538, 135] on div ".deletable-edge-delete-btn { width: 20px; height: 20px; border: 0px solid #ffff…" at bounding box center [387, 200] width 432 height 321
click at [497, 120] on div ".deletable-edge-delete-btn { width: 20px; height: 20px; border: 0px solid #ffff…" at bounding box center [387, 200] width 432 height 321
click at [458, 115] on div "New Task Task description" at bounding box center [434, 113] width 65 height 13
click at [466, 96] on icon at bounding box center [464, 96] width 5 height 5
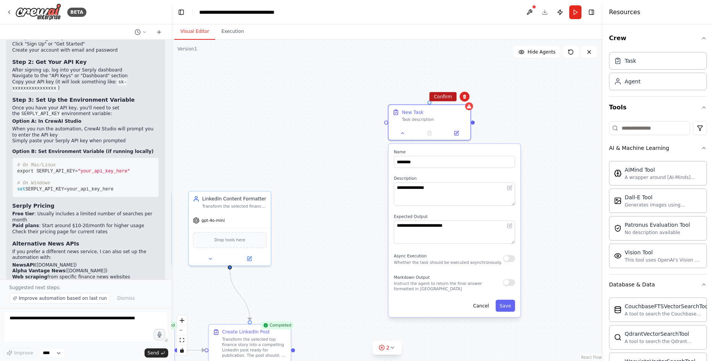
click at [437, 93] on button "Confirm" at bounding box center [442, 96] width 27 height 9
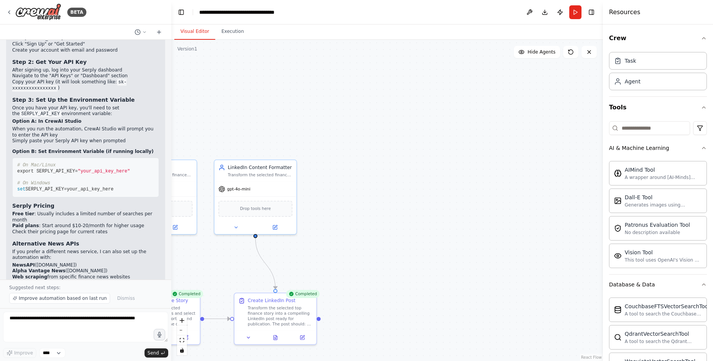
drag, startPoint x: 425, startPoint y: 199, endPoint x: 474, endPoint y: 136, distance: 79.5
click at [474, 137] on div ".deletable-edge-delete-btn { width: 20px; height: 20px; border: 0px solid #ffff…" at bounding box center [387, 200] width 432 height 321
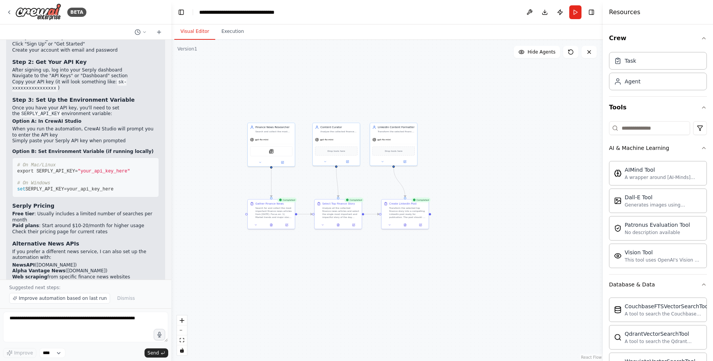
drag, startPoint x: 463, startPoint y: 180, endPoint x: 540, endPoint y: 137, distance: 88.0
click at [540, 137] on div ".deletable-edge-delete-btn { width: 20px; height: 20px; border: 0px solid #ffff…" at bounding box center [387, 200] width 432 height 321
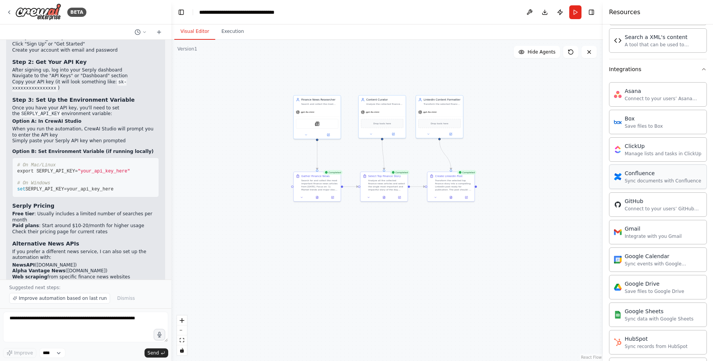
scroll to position [574, 0]
click at [526, 15] on button at bounding box center [529, 12] width 12 height 14
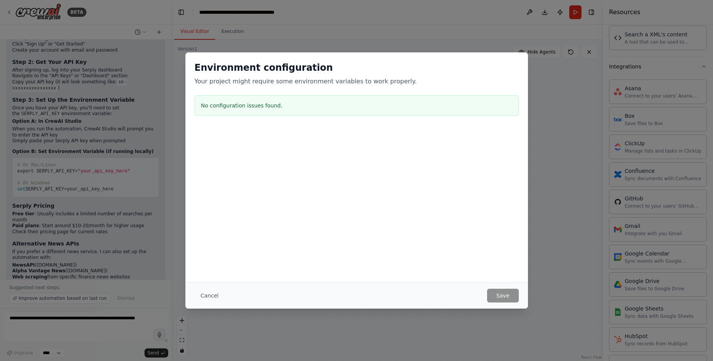
drag, startPoint x: 534, startPoint y: 130, endPoint x: 512, endPoint y: 146, distance: 27.1
click at [512, 146] on body "BETA I want to generate a finance news scrapper, where I curate the most import…" at bounding box center [356, 180] width 713 height 361
click at [204, 297] on button "Cancel" at bounding box center [210, 296] width 30 height 14
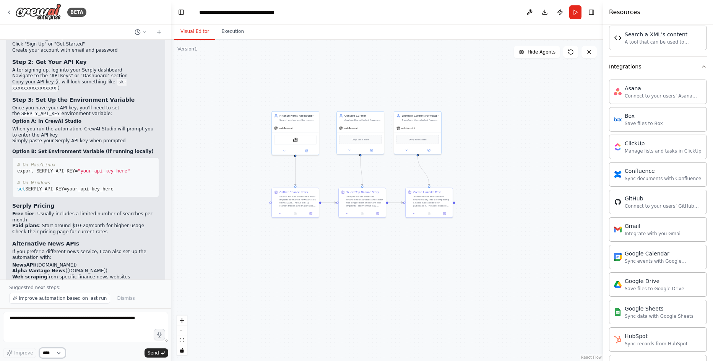
click at [58, 353] on select "****" at bounding box center [52, 353] width 26 height 10
click at [91, 330] on textarea at bounding box center [85, 327] width 165 height 31
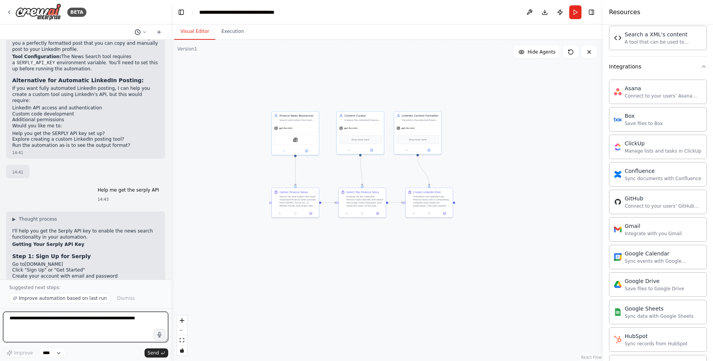
scroll to position [869, 0]
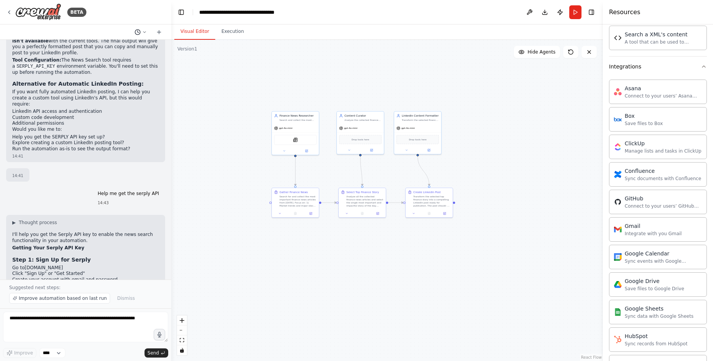
click at [145, 32] on icon at bounding box center [144, 31] width 2 height 1
click at [136, 19] on div at bounding box center [85, 180] width 171 height 361
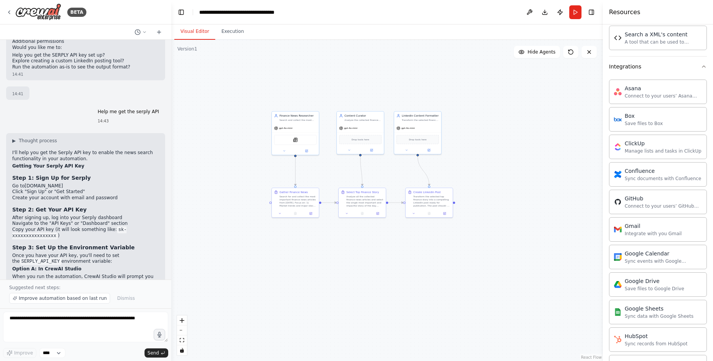
scroll to position [1099, 0]
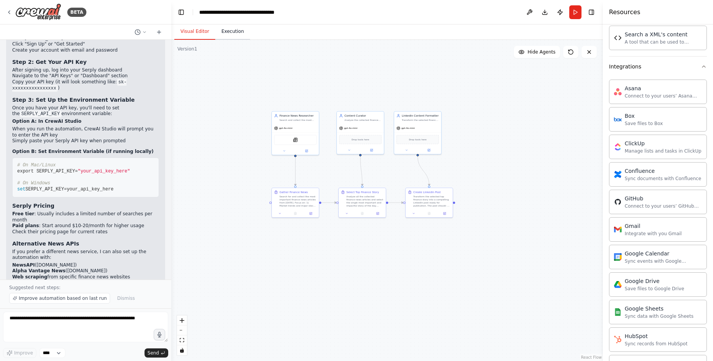
click at [234, 37] on button "Execution" at bounding box center [232, 32] width 35 height 16
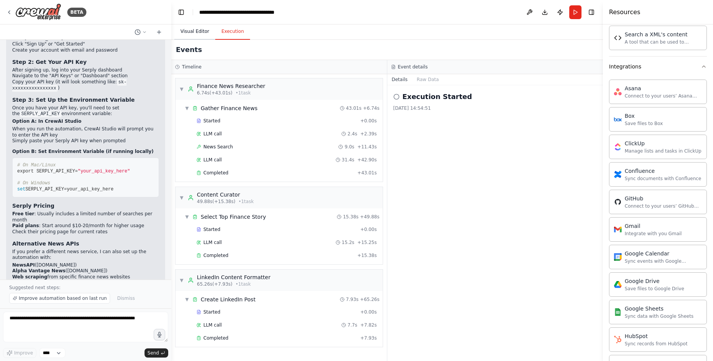
click at [198, 36] on button "Visual Editor" at bounding box center [194, 32] width 41 height 16
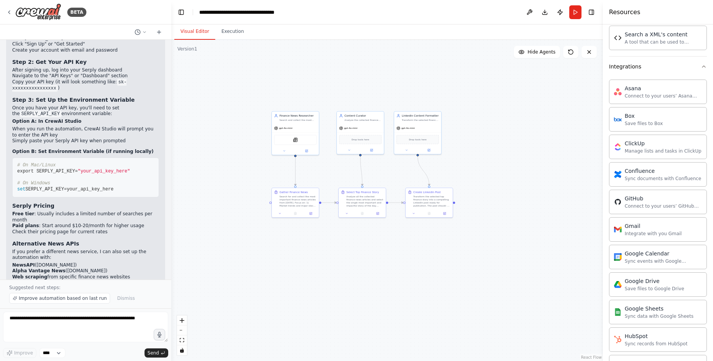
click at [478, 121] on div ".deletable-edge-delete-btn { width: 20px; height: 20px; border: 0px solid #ffff…" at bounding box center [387, 200] width 432 height 321
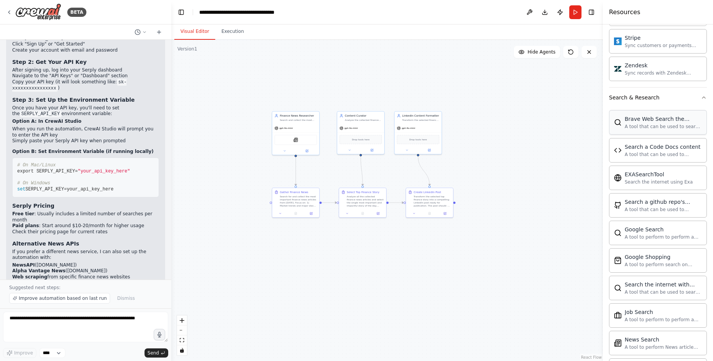
scroll to position [1185, 0]
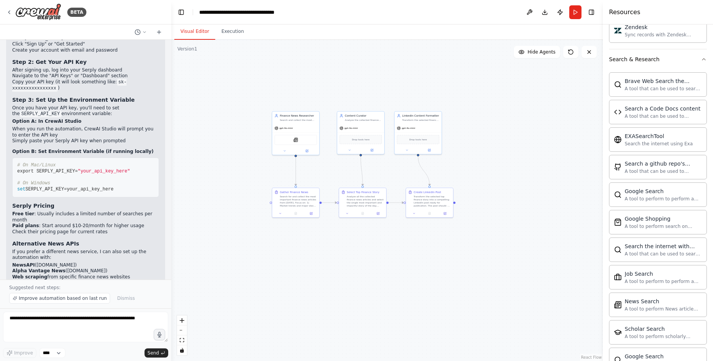
click at [187, 112] on div ".deletable-edge-delete-btn { width: 20px; height: 20px; border: 0px solid #ffff…" at bounding box center [387, 200] width 432 height 321
click at [231, 84] on div ".deletable-edge-delete-btn { width: 20px; height: 20px; border: 0px solid #ffff…" at bounding box center [387, 200] width 432 height 321
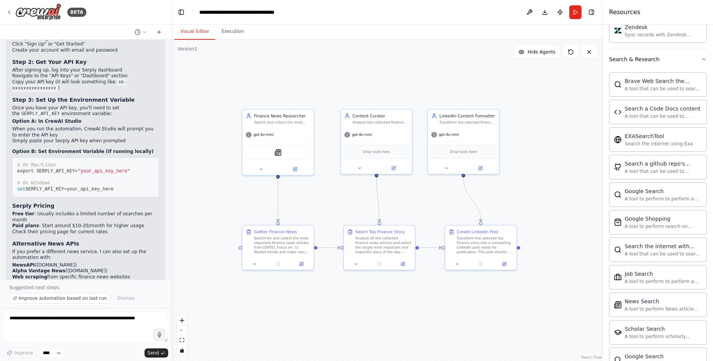
drag, startPoint x: 294, startPoint y: 114, endPoint x: 256, endPoint y: 97, distance: 41.4
click at [256, 97] on div ".deletable-edge-delete-btn { width: 20px; height: 20px; border: 0px solid #ffff…" at bounding box center [387, 200] width 432 height 321
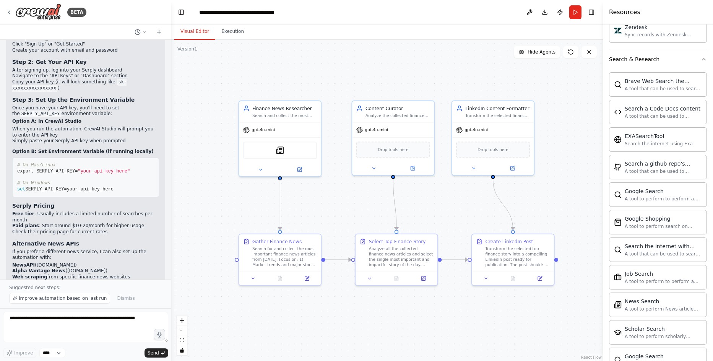
click at [256, 87] on div ".deletable-edge-delete-btn { width: 20px; height: 20px; border: 0px solid #ffff…" at bounding box center [387, 200] width 432 height 321
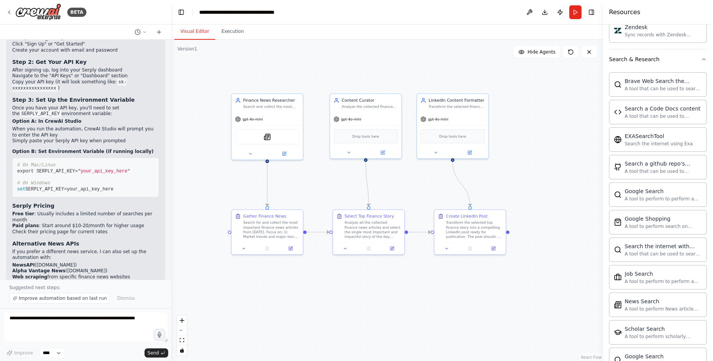
click at [243, 78] on div ".deletable-edge-delete-btn { width: 20px; height: 20px; border: 0px solid #ffff…" at bounding box center [387, 200] width 432 height 321
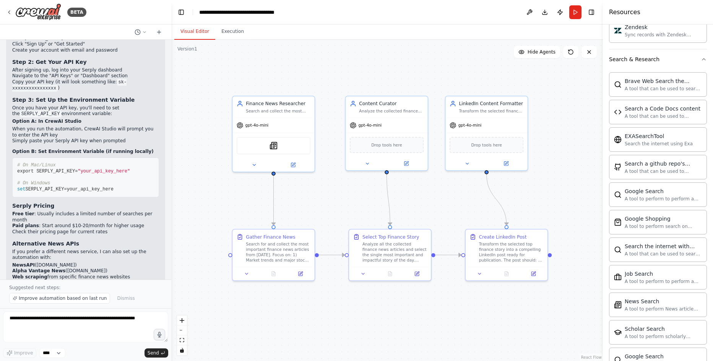
click at [202, 214] on div ".deletable-edge-delete-btn { width: 20px; height: 20px; border: 0px solid #ffff…" at bounding box center [387, 200] width 432 height 321
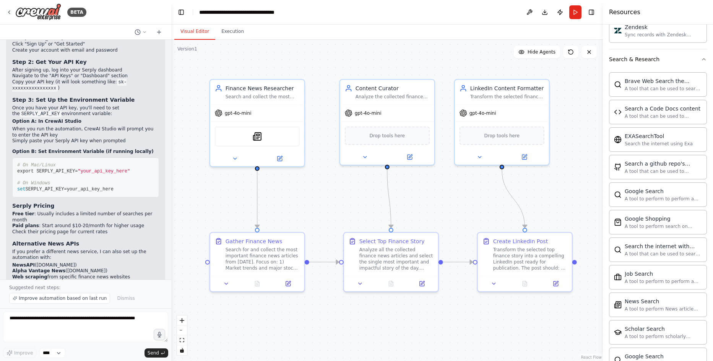
drag, startPoint x: 226, startPoint y: 211, endPoint x: 196, endPoint y: 213, distance: 29.5
click at [196, 213] on div ".deletable-edge-delete-btn { width: 20px; height: 20px; border: 0px solid #ffff…" at bounding box center [387, 200] width 432 height 321
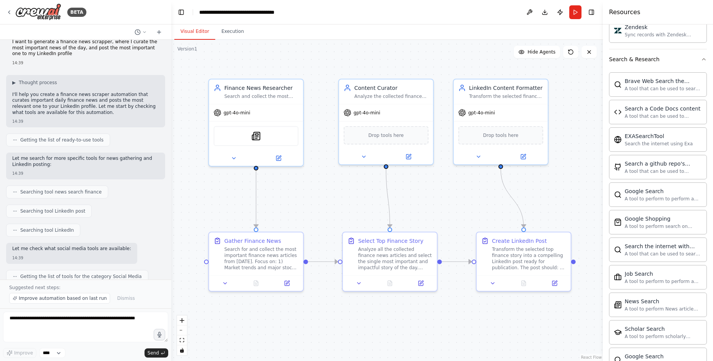
scroll to position [0, 0]
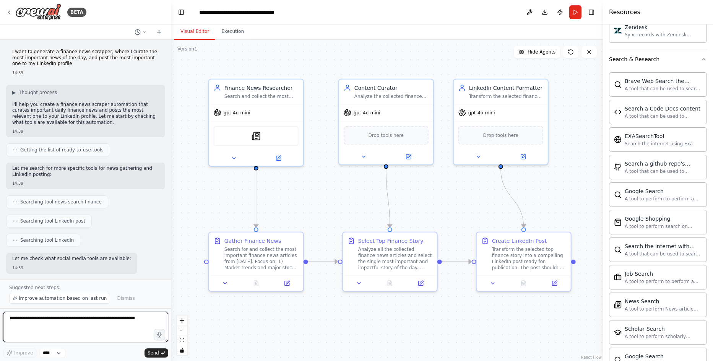
click at [131, 325] on textarea at bounding box center [85, 327] width 165 height 31
click at [160, 30] on icon at bounding box center [159, 32] width 6 height 6
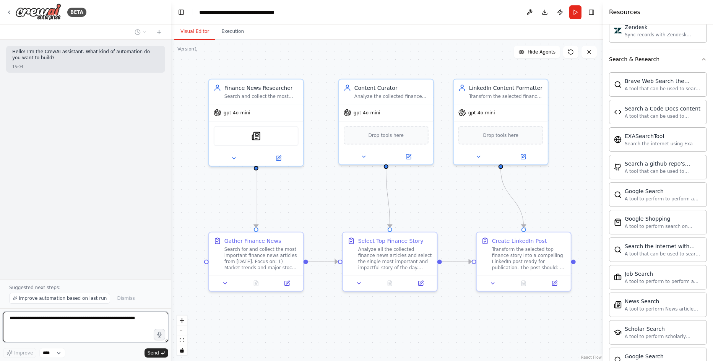
click at [47, 324] on textarea at bounding box center [85, 327] width 165 height 31
click at [583, 50] on button at bounding box center [589, 52] width 15 height 12
click at [590, 53] on icon at bounding box center [589, 52] width 6 height 6
click at [590, 51] on icon at bounding box center [589, 52] width 6 height 6
click at [549, 57] on button "Hide Agents" at bounding box center [537, 52] width 46 height 12
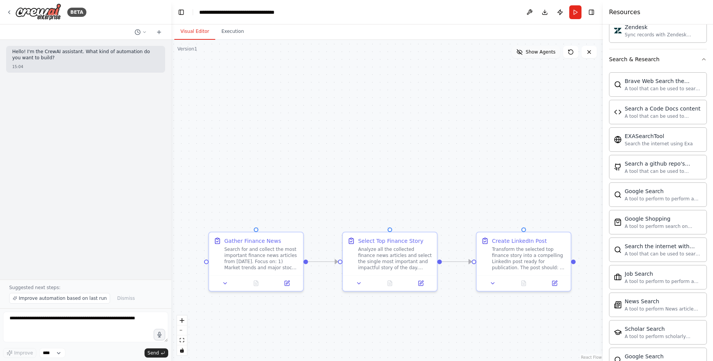
click at [545, 55] on span "Show Agents" at bounding box center [541, 52] width 30 height 6
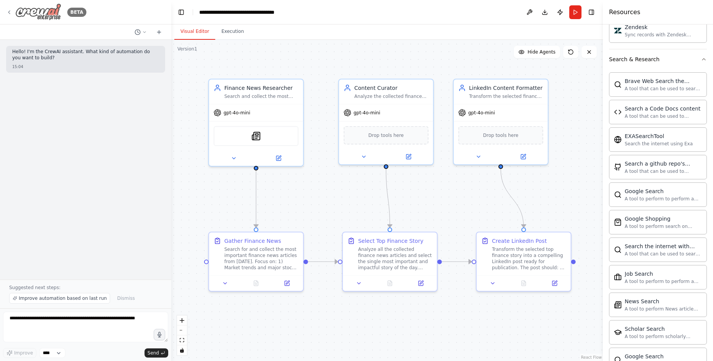
click at [39, 15] on img at bounding box center [38, 11] width 46 height 17
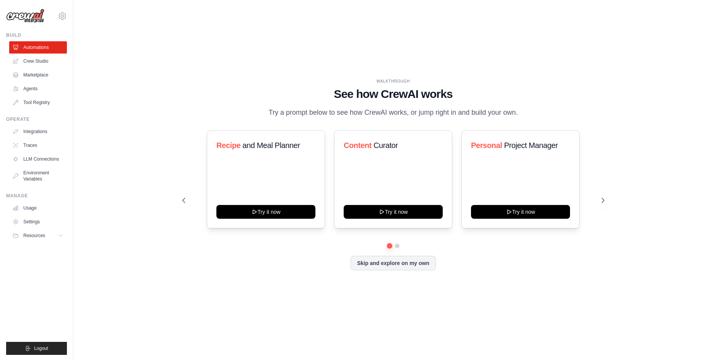
click at [124, 134] on div "WALKTHROUGH See how CrewAI works Try a prompt below to see how CrewAI works, or…" at bounding box center [393, 181] width 615 height 346
click at [493, 257] on div "Skip and explore on my own" at bounding box center [393, 263] width 422 height 15
click at [605, 201] on icon at bounding box center [604, 200] width 2 height 5
click at [603, 201] on icon at bounding box center [604, 201] width 8 height 8
click at [601, 196] on button at bounding box center [602, 200] width 15 height 15
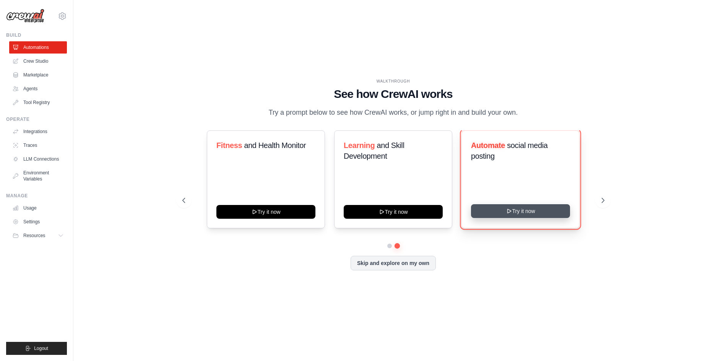
click at [522, 212] on button "Try it now" at bounding box center [520, 211] width 99 height 14
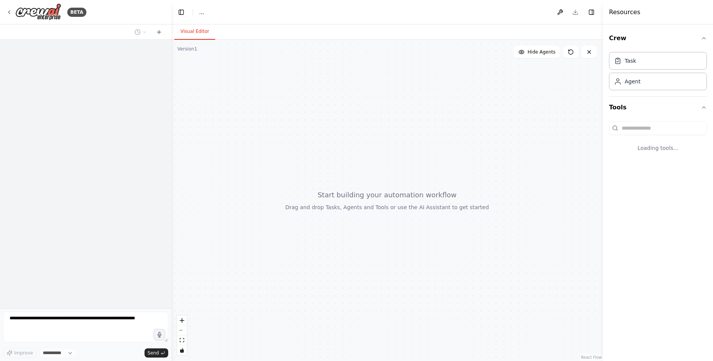
select select "****"
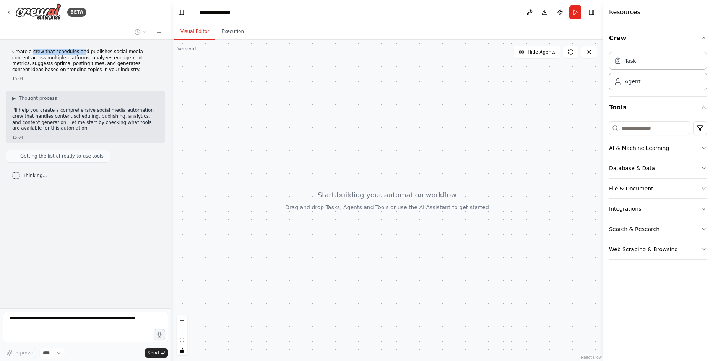
drag, startPoint x: 68, startPoint y: 53, endPoint x: 76, endPoint y: 53, distance: 8.4
click at [76, 53] on p "Create a crew that schedules and publishes social media content across multiple…" at bounding box center [85, 61] width 147 height 24
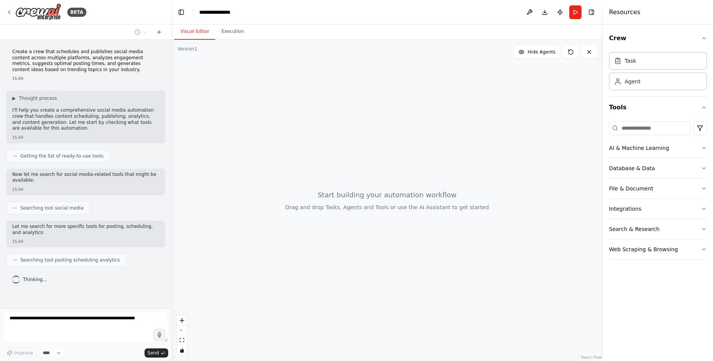
click at [218, 203] on div at bounding box center [387, 200] width 432 height 321
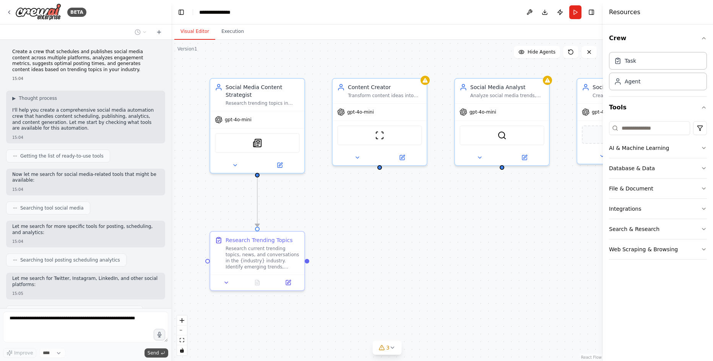
scroll to position [287, 0]
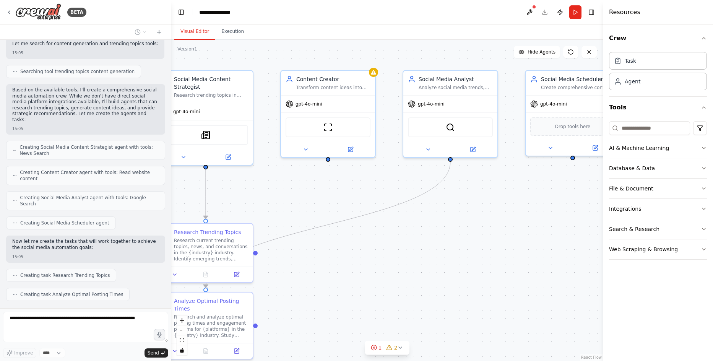
drag, startPoint x: 523, startPoint y: 288, endPoint x: 471, endPoint y: 280, distance: 53.0
click at [471, 280] on div ".deletable-edge-delete-btn { width: 20px; height: 20px; border: 0px solid #ffff…" at bounding box center [387, 200] width 432 height 321
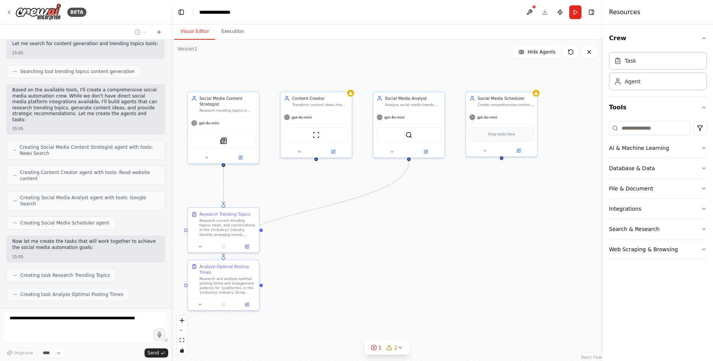
scroll to position [306, 0]
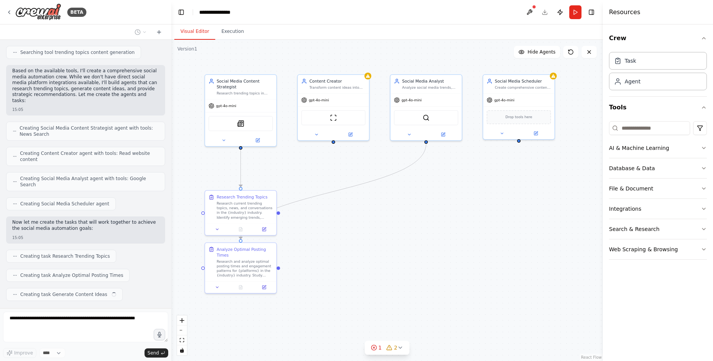
drag, startPoint x: 471, startPoint y: 279, endPoint x: 449, endPoint y: 234, distance: 49.3
click at [449, 234] on div ".deletable-edge-delete-btn { width: 20px; height: 20px; border: 0px solid #ffff…" at bounding box center [387, 200] width 432 height 321
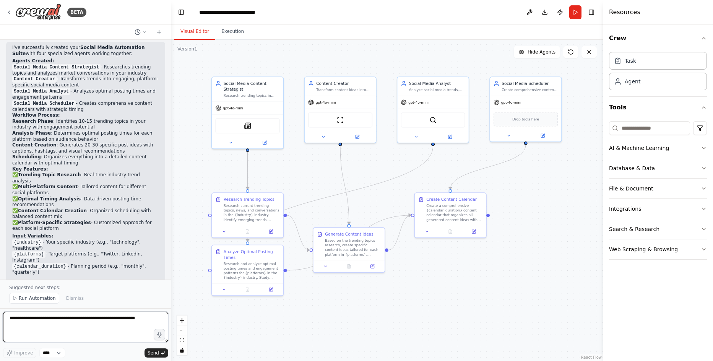
scroll to position [700, 0]
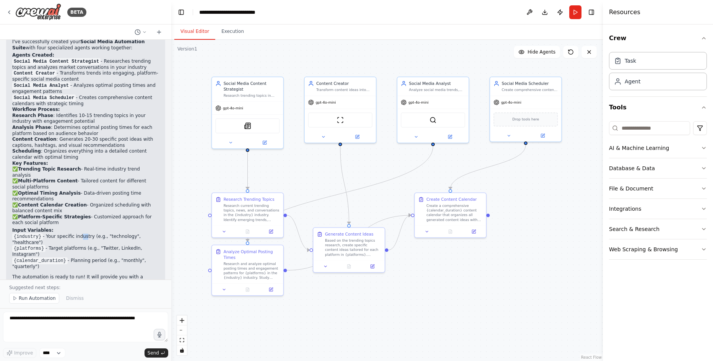
drag, startPoint x: 75, startPoint y: 205, endPoint x: 81, endPoint y: 206, distance: 5.7
click at [81, 234] on li "{industry} - Your specific industry (e.g., "technology", "healthcare")" at bounding box center [85, 240] width 147 height 12
drag, startPoint x: 81, startPoint y: 206, endPoint x: 94, endPoint y: 211, distance: 14.8
click at [94, 234] on li "{industry} - Your specific industry (e.g., "technology", "healthcare")" at bounding box center [85, 240] width 147 height 12
click at [100, 245] on li "{platforms} - Target platforms (e.g., "Twitter, LinkedIn, Instagram")" at bounding box center [85, 251] width 147 height 12
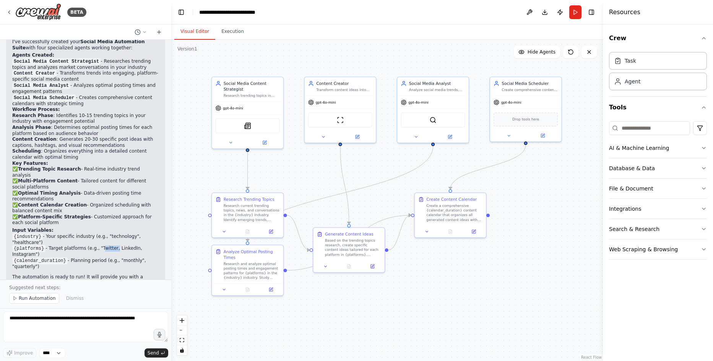
click at [100, 245] on li "{platforms} - Target platforms (e.g., "Twitter, LinkedIn, Instagram")" at bounding box center [85, 251] width 147 height 12
drag, startPoint x: 100, startPoint y: 220, endPoint x: 100, endPoint y: 225, distance: 5.0
click at [100, 258] on li "{calendar_duration} - Planning period (e.g., "monthly", "quarterly")" at bounding box center [85, 264] width 147 height 12
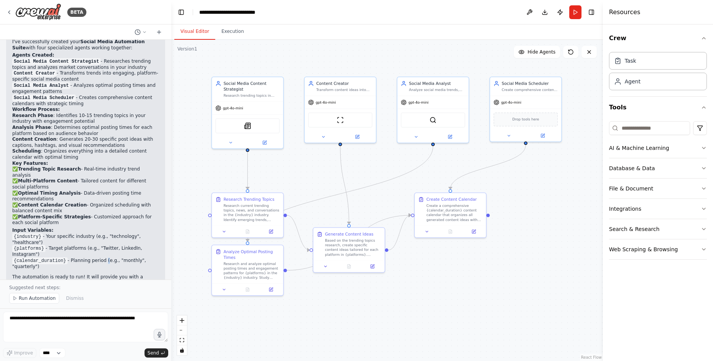
click at [100, 258] on li "{calendar_duration} - Planning period (e.g., "monthly", "quarterly")" at bounding box center [85, 264] width 147 height 12
drag, startPoint x: 100, startPoint y: 225, endPoint x: 89, endPoint y: 239, distance: 17.4
click at [89, 274] on p "The automation is ready to run! It will provide you with a comprehensive social…" at bounding box center [85, 289] width 147 height 30
click at [87, 274] on p "The automation is ready to run! It will provide you with a comprehensive social…" at bounding box center [85, 289] width 147 height 30
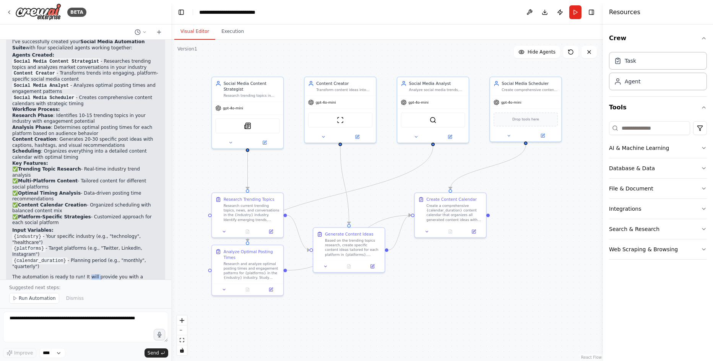
click at [87, 274] on p "The automation is ready to run! It will provide you with a comprehensive social…" at bounding box center [85, 289] width 147 height 30
drag, startPoint x: 87, startPoint y: 243, endPoint x: 86, endPoint y: 252, distance: 8.4
click at [86, 274] on p "The automation is ready to run! It will provide you with a comprehensive social…" at bounding box center [85, 289] width 147 height 30
click at [88, 274] on p "The automation is ready to run! It will provide you with a comprehensive social…" at bounding box center [85, 289] width 147 height 30
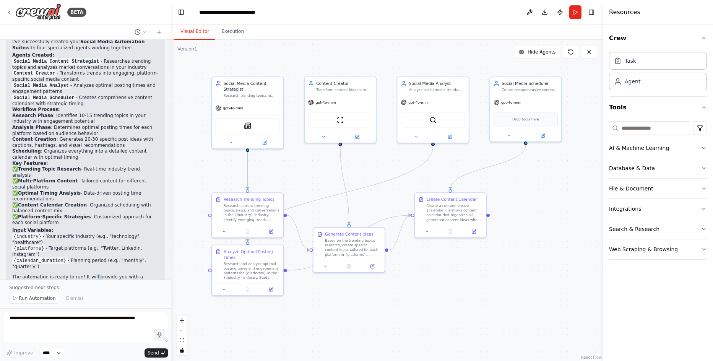
click at [88, 274] on p "The automation is ready to run! It will provide you with a comprehensive social…" at bounding box center [85, 289] width 147 height 30
drag, startPoint x: 88, startPoint y: 242, endPoint x: 82, endPoint y: 231, distance: 12.3
click at [83, 258] on li "{calendar_duration} - Planning period (e.g., "monthly", "quarterly")" at bounding box center [85, 264] width 147 height 12
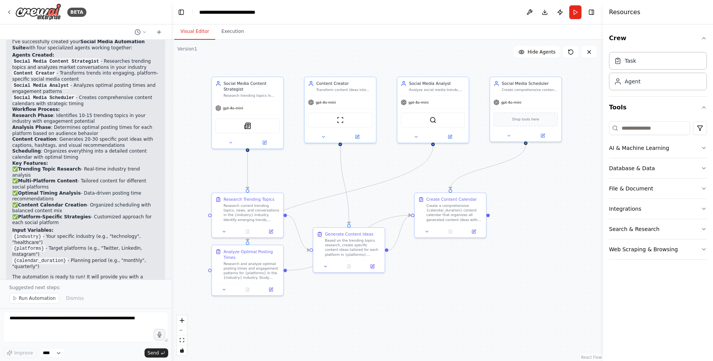
click at [80, 258] on li "{calendar_duration} - Planning period (e.g., "monthly", "quarterly")" at bounding box center [85, 264] width 147 height 12
drag, startPoint x: 80, startPoint y: 226, endPoint x: 56, endPoint y: 148, distance: 81.2
click at [56, 166] on p "✅ Trending Topic Research - Real-time industry trend analysis ✅ Multi-Platform …" at bounding box center [85, 196] width 147 height 60
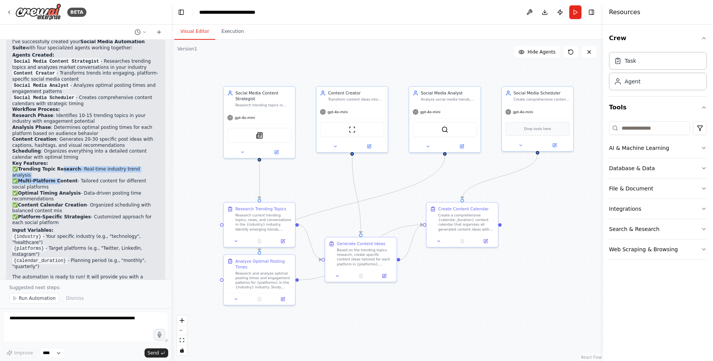
drag, startPoint x: 280, startPoint y: 181, endPoint x: 292, endPoint y: 190, distance: 15.2
click at [292, 190] on div ".deletable-edge-delete-btn { width: 20px; height: 20px; border: 0px solid #ffff…" at bounding box center [387, 200] width 432 height 321
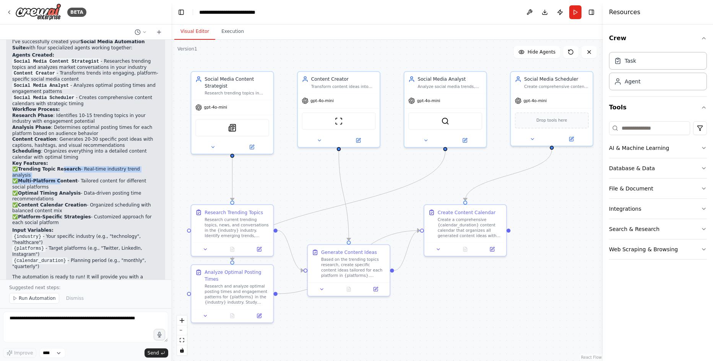
drag, startPoint x: 307, startPoint y: 181, endPoint x: 285, endPoint y: 181, distance: 22.2
click at [285, 181] on div ".deletable-edge-delete-btn { width: 20px; height: 20px; border: 0px solid #ffff…" at bounding box center [387, 200] width 432 height 321
click at [100, 234] on li "{industry} - Your specific industry (e.g., "technology", "healthcare")" at bounding box center [85, 240] width 147 height 12
click at [167, 235] on div "BETA Create a crew that schedules and publishes social media content across mul…" at bounding box center [356, 180] width 713 height 361
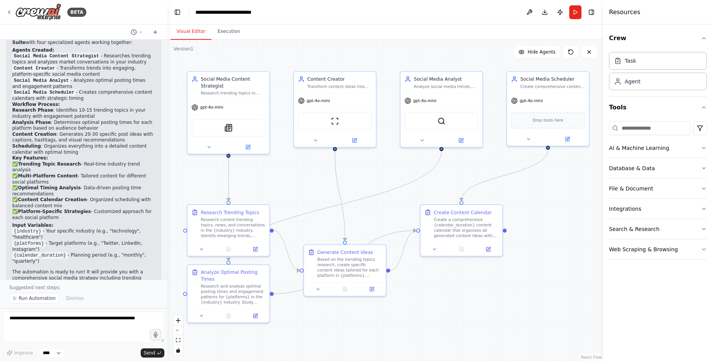
scroll to position [712, 0]
click at [103, 324] on textarea at bounding box center [83, 327] width 161 height 31
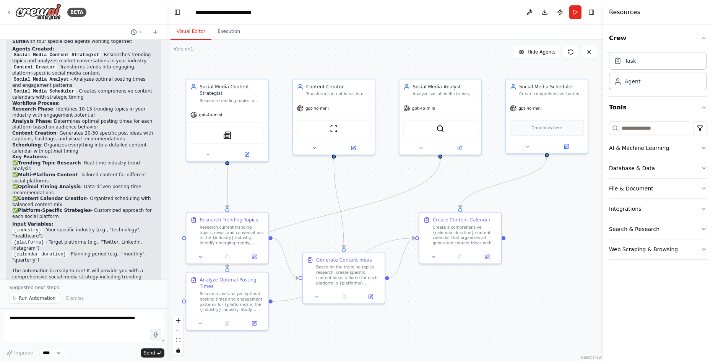
drag, startPoint x: 437, startPoint y: 297, endPoint x: 436, endPoint y: 305, distance: 7.4
click at [436, 305] on div ".deletable-edge-delete-btn { width: 20px; height: 20px; border: 0px solid #ffff…" at bounding box center [385, 200] width 436 height 321
click at [437, 305] on div ".deletable-edge-delete-btn { width: 20px; height: 20px; border: 0px solid #ffff…" at bounding box center [385, 200] width 436 height 321
click at [438, 306] on div ".deletable-edge-delete-btn { width: 20px; height: 20px; border: 0px solid #ffff…" at bounding box center [385, 200] width 436 height 321
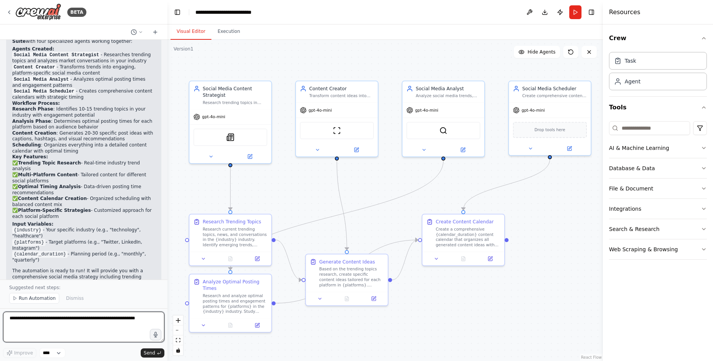
click at [69, 326] on textarea at bounding box center [83, 327] width 161 height 31
click at [288, 54] on div ".deletable-edge-delete-btn { width: 20px; height: 20px; border: 0px solid #ffff…" at bounding box center [385, 200] width 436 height 321
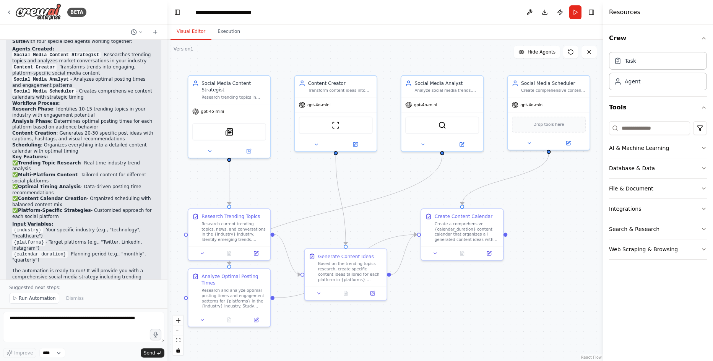
drag, startPoint x: 556, startPoint y: 239, endPoint x: 554, endPoint y: 234, distance: 5.5
click at [554, 234] on div ".deletable-edge-delete-btn { width: 20px; height: 20px; border: 0px solid #ffff…" at bounding box center [385, 200] width 436 height 321
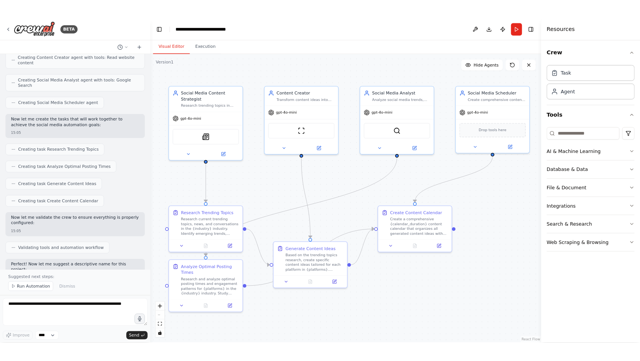
scroll to position [368, 0]
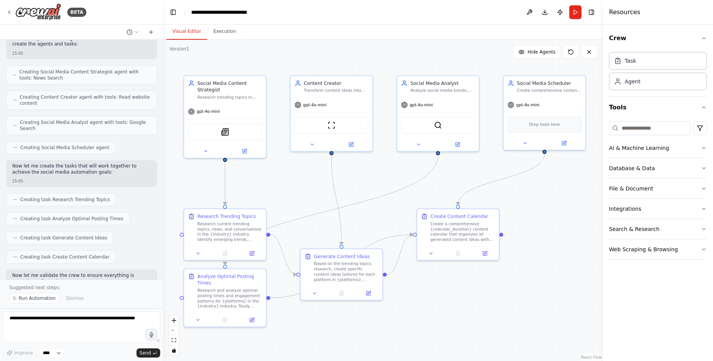
click at [163, 171] on div "BETA Create a crew that schedules and publishes social media content across mul…" at bounding box center [356, 180] width 713 height 361
click at [522, 230] on div ".deletable-edge-delete-btn { width: 20px; height: 20px; border: 0px solid #ffff…" at bounding box center [383, 200] width 440 height 321
